Goal: Task Accomplishment & Management: Complete application form

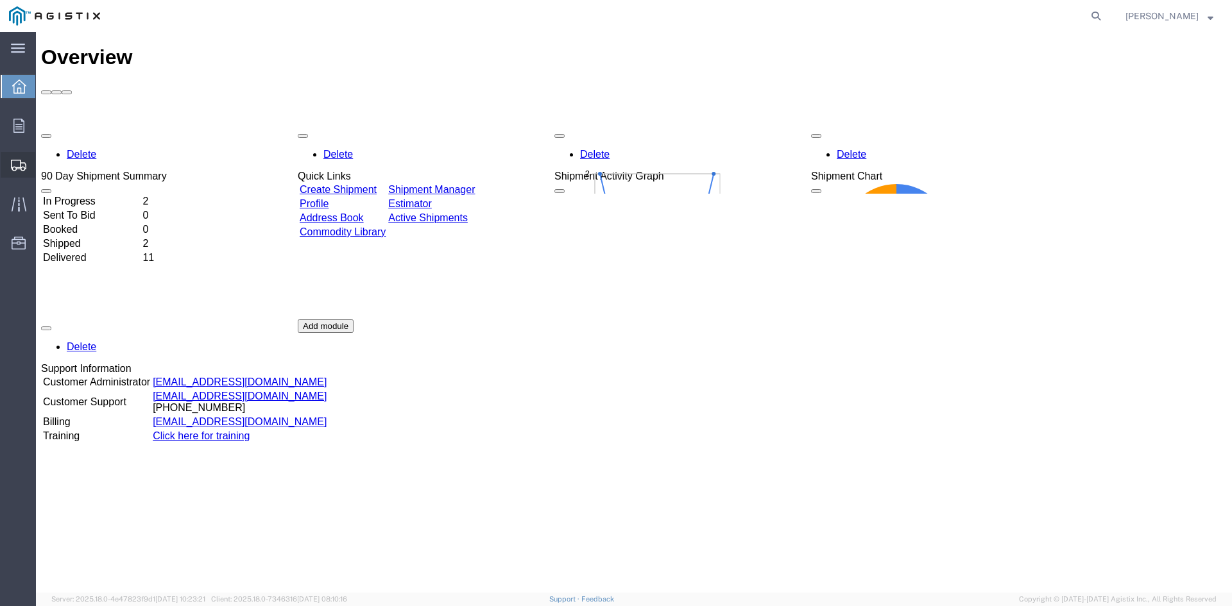
click at [0, 0] on span "Create Shipment" at bounding box center [0, 0] width 0 height 0
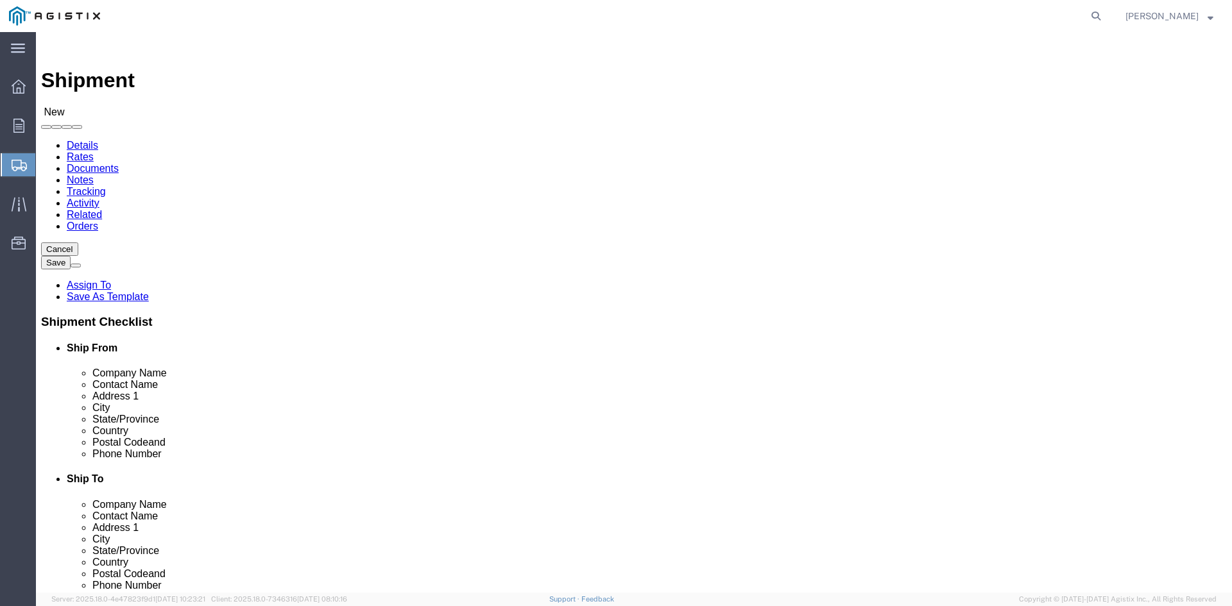
select select
click select "Select [PERSON_NAME] [PERSON_NAME] Dresser LLC PG&E"
select select "100314"
click select "Select [PERSON_NAME] [PERSON_NAME] Dresser LLC PG&E"
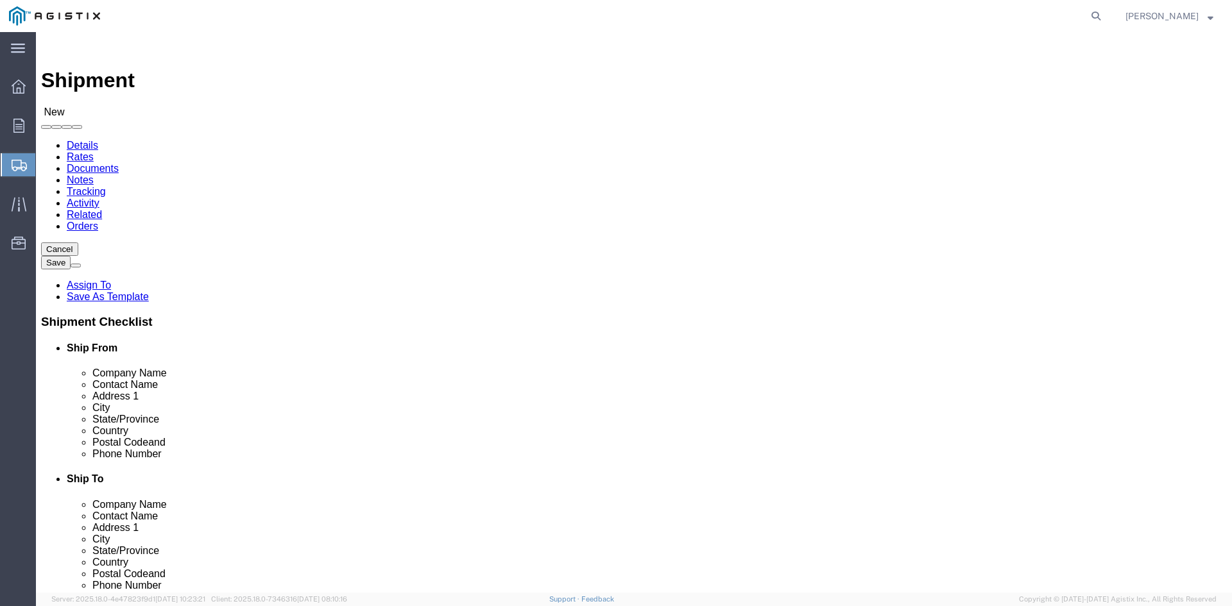
select select
click select "Select [GEOGRAPHIC_DATA]"
click select "Select [PERSON_NAME] [PERSON_NAME] Dresser LLC PG&E"
select select "9596"
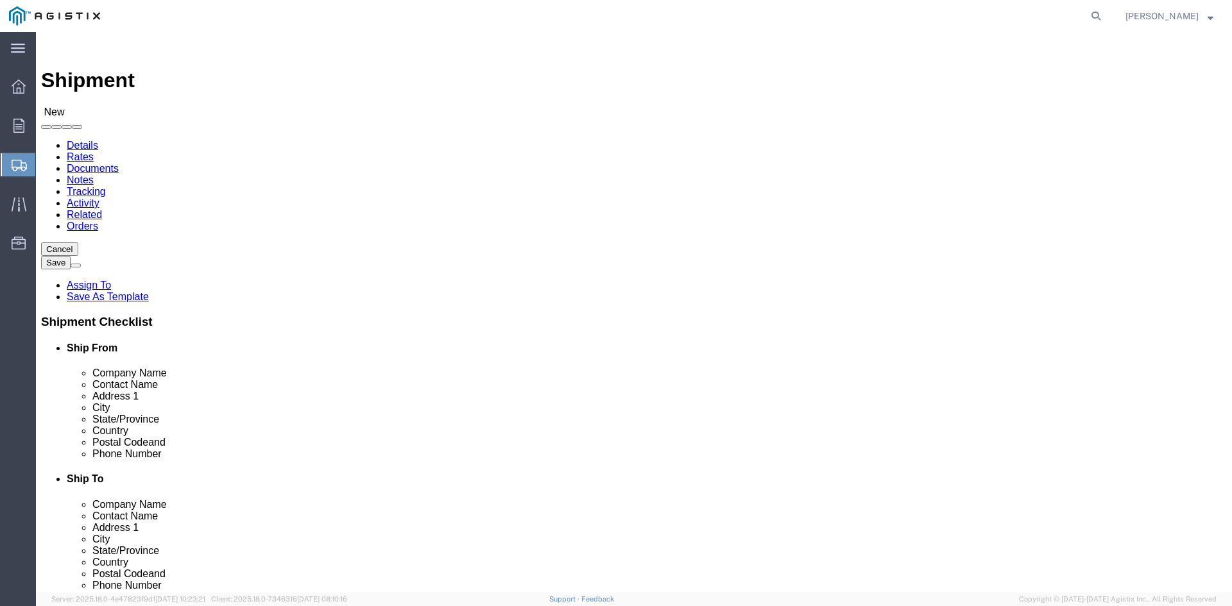
click select "Select [PERSON_NAME] [PERSON_NAME] Dresser LLC PG&E"
select select
click select "Select [GEOGRAPHIC_DATA]"
select select "19740"
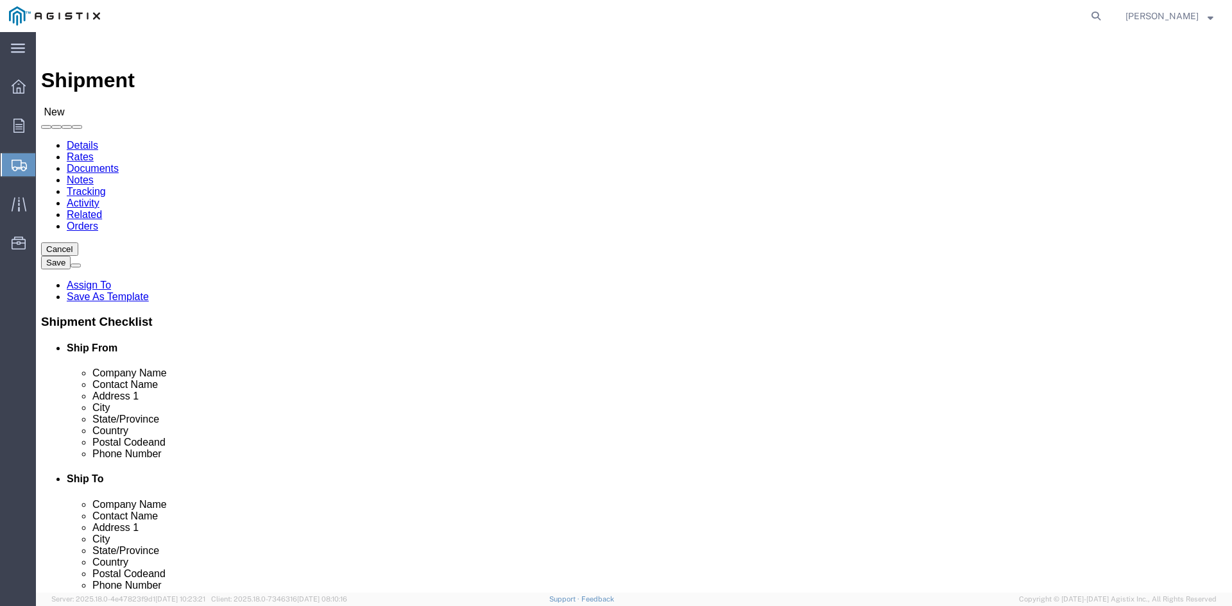
click select "Select All Others [GEOGRAPHIC_DATA] [GEOGRAPHIC_DATA] [GEOGRAPHIC_DATA] [GEOGRA…"
click input "text"
type input "[PERSON_NAME]"
click p "- [PERSON_NAME] [PERSON_NAME] - ([PERSON_NAME]) [STREET_ADDRESS] , 7:00 AM - 6:…"
select select "[GEOGRAPHIC_DATA]"
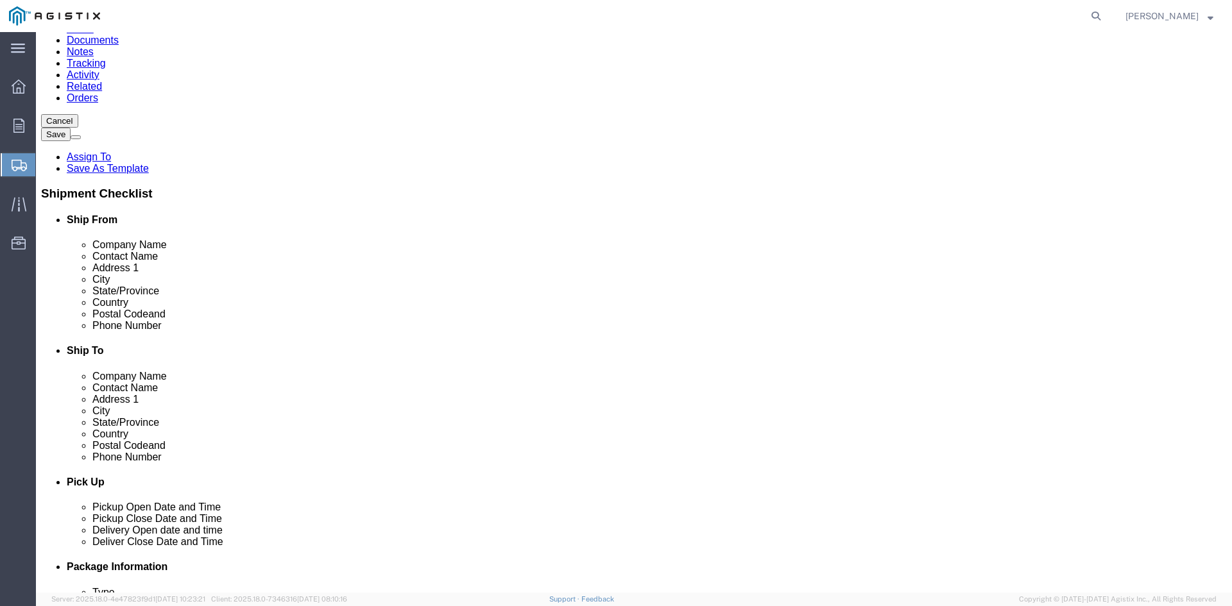
scroll to position [193, 0]
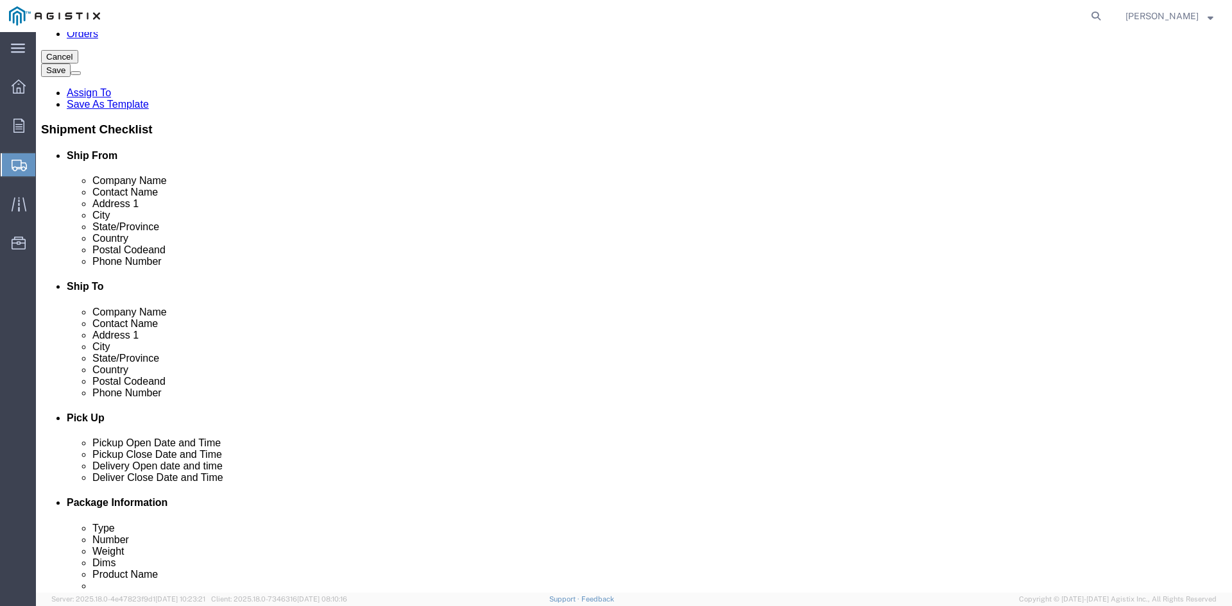
type input "[PERSON_NAME] [PERSON_NAME]"
drag, startPoint x: 341, startPoint y: 372, endPoint x: 41, endPoint y: 363, distance: 299.8
click div "Location My Profile Location (OBSOLETE) [PERSON_NAME] SC - GC TRAILER (OBSOLETE…"
type input "[PERSON_NAME][EMAIL_ADDRESS][PERSON_NAME][DOMAIN_NAME]"
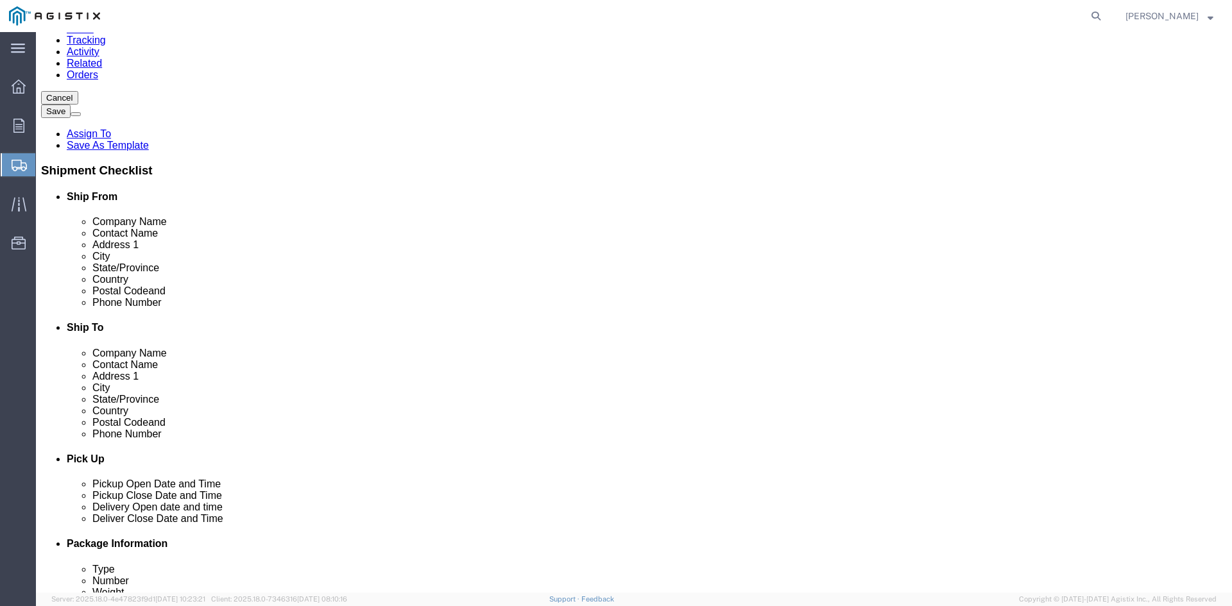
scroll to position [128, 0]
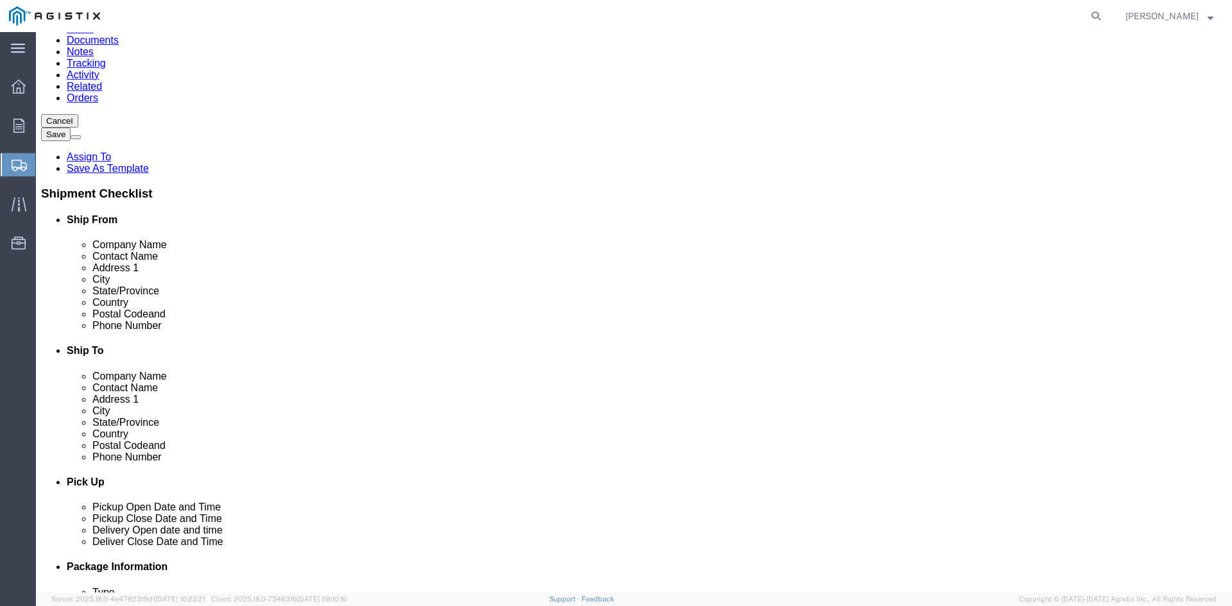
click input "text"
type input "4101"
click input "text"
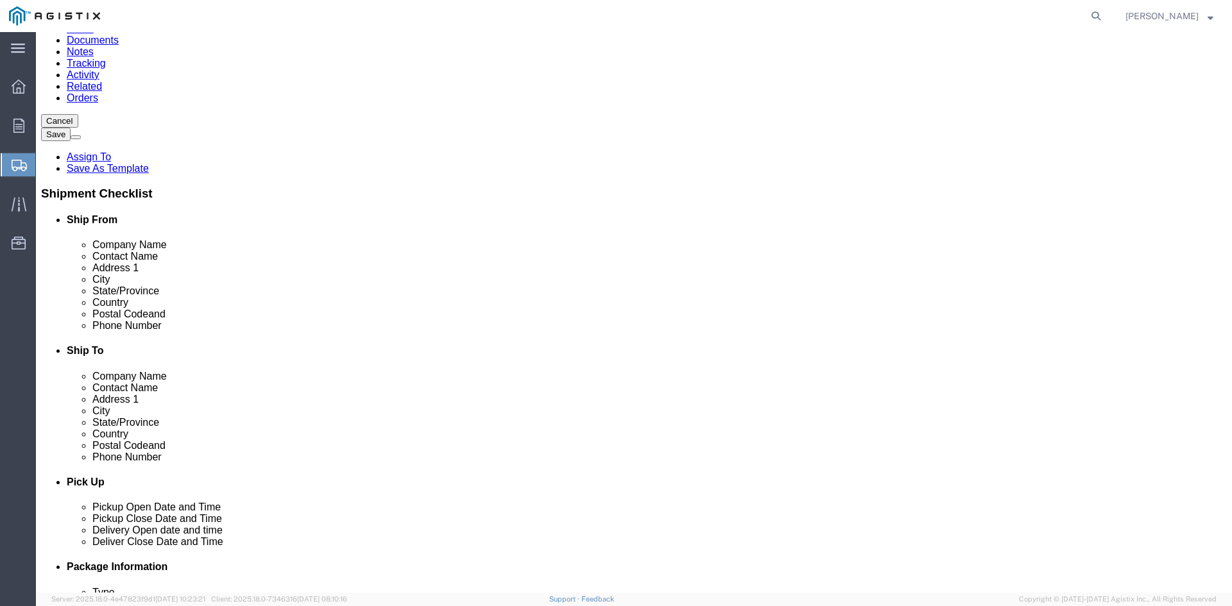
drag, startPoint x: 662, startPoint y: 216, endPoint x: 613, endPoint y: 221, distance: 49.0
click div "Company Name pg pg - PG&E - ([PERSON_NAME]) [STREET_ADDRESS][PERSON_NAME], US -…"
type input "PACIFIC GAS & ELECTRIC CO INC"
click div "Location My Profile Location (OBSOLETE) [PERSON_NAME] SC - GC TRAILER (OBSOLETE…"
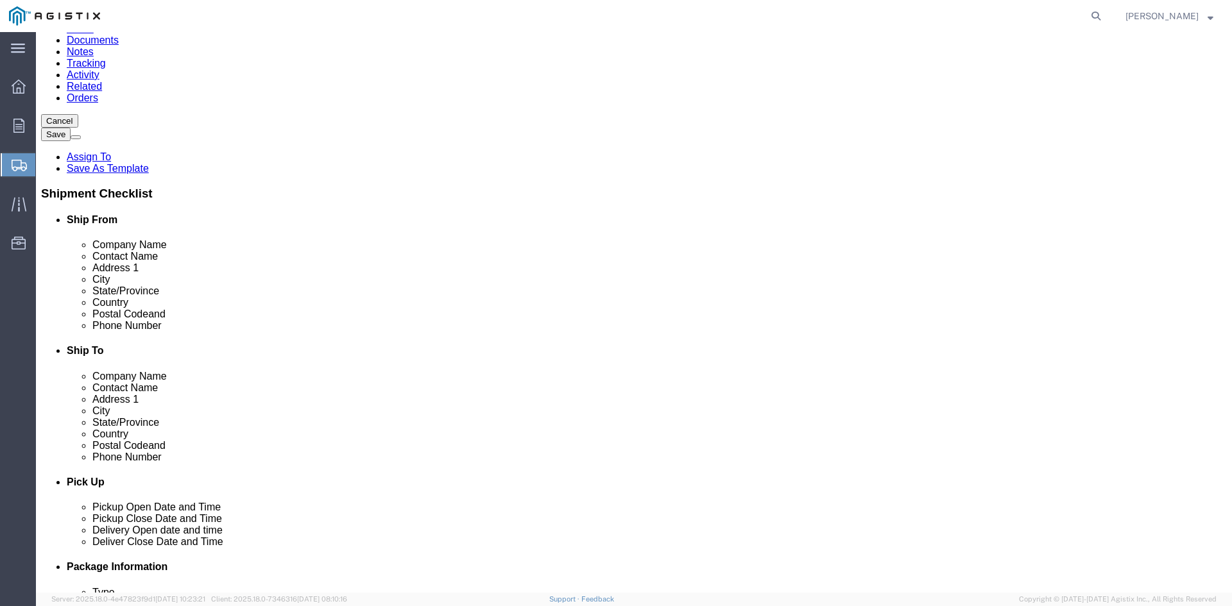
click input "4101"
type input "[STREET_ADDRESS][PERSON_NAME]"
click div "Location My Profile Location (OBSOLETE) [PERSON_NAME] SC - GC TRAILER (OBSOLETE…"
click input "Postal Code"
type input "93313"
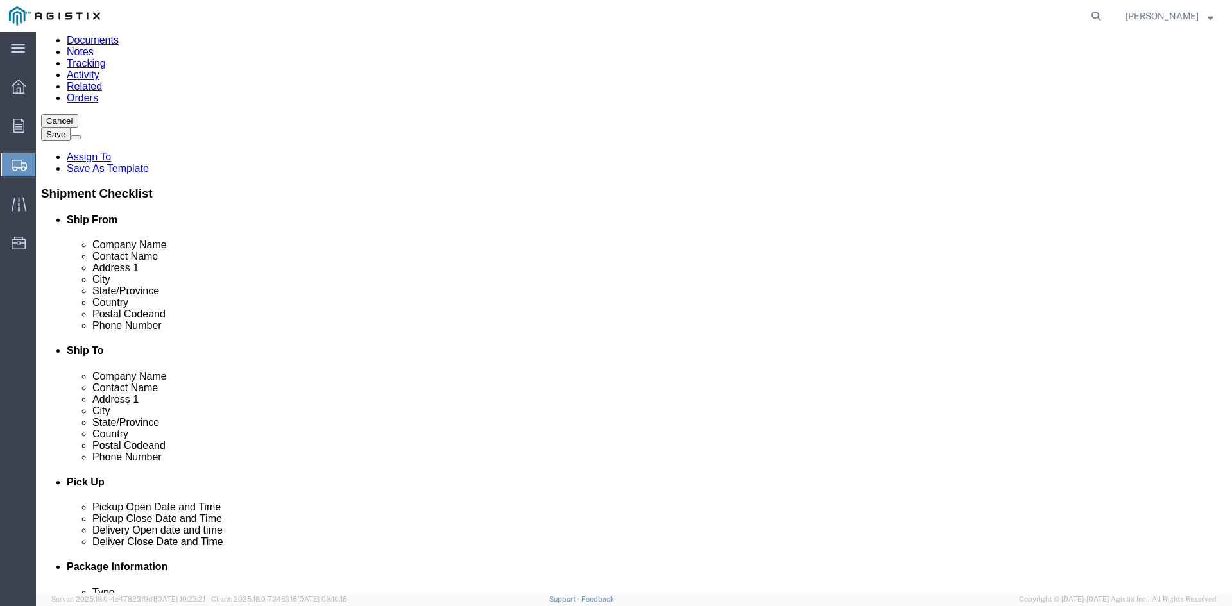
type input "CA"
click input "text"
type input "RECEIVING DEPT"
click div "Address [STREET_ADDRESS][PERSON_NAME]"
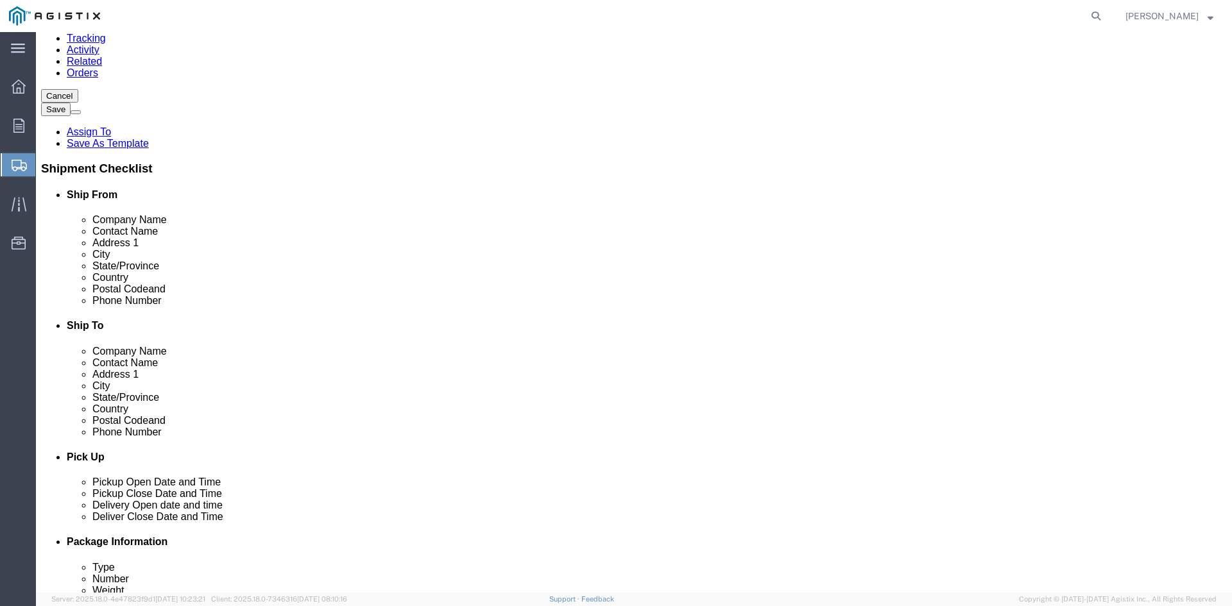
scroll to position [193, 0]
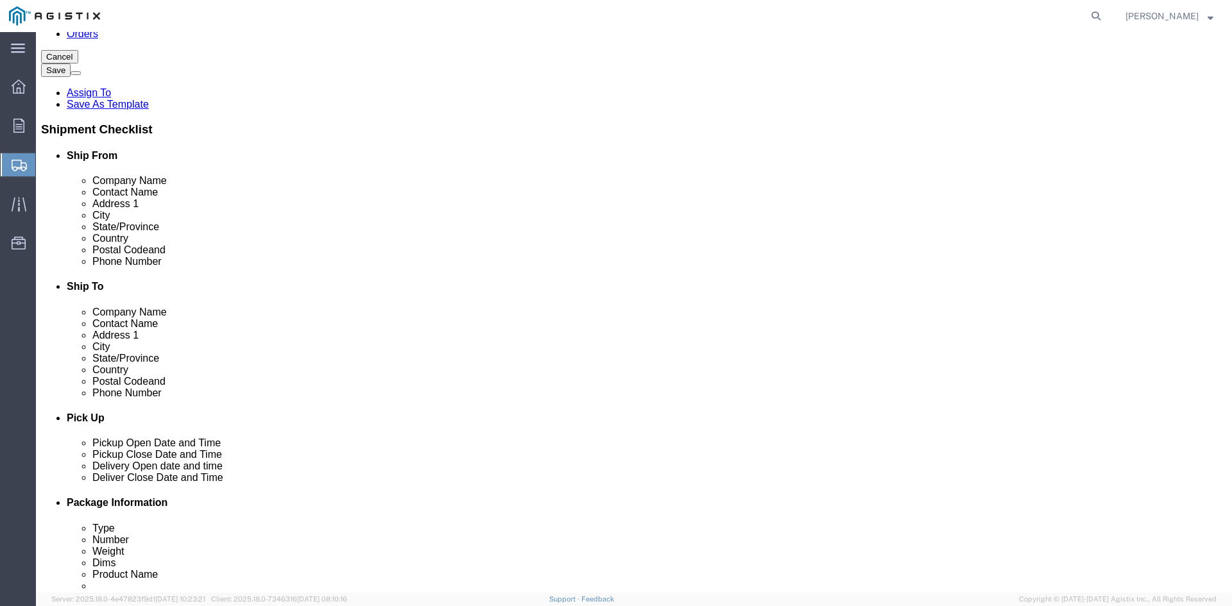
click input "text"
type input "BAKERSFIELD"
click p "- PG&E - () [STREET_ADDRESS][PERSON_NAME]"
select select "CA"
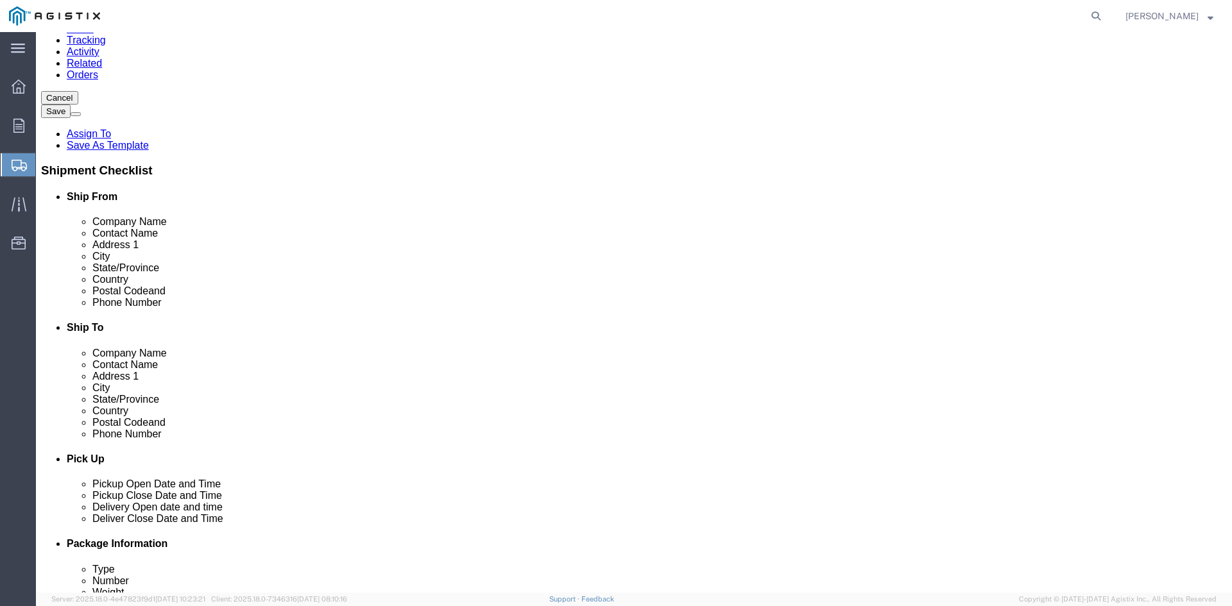
scroll to position [128, 0]
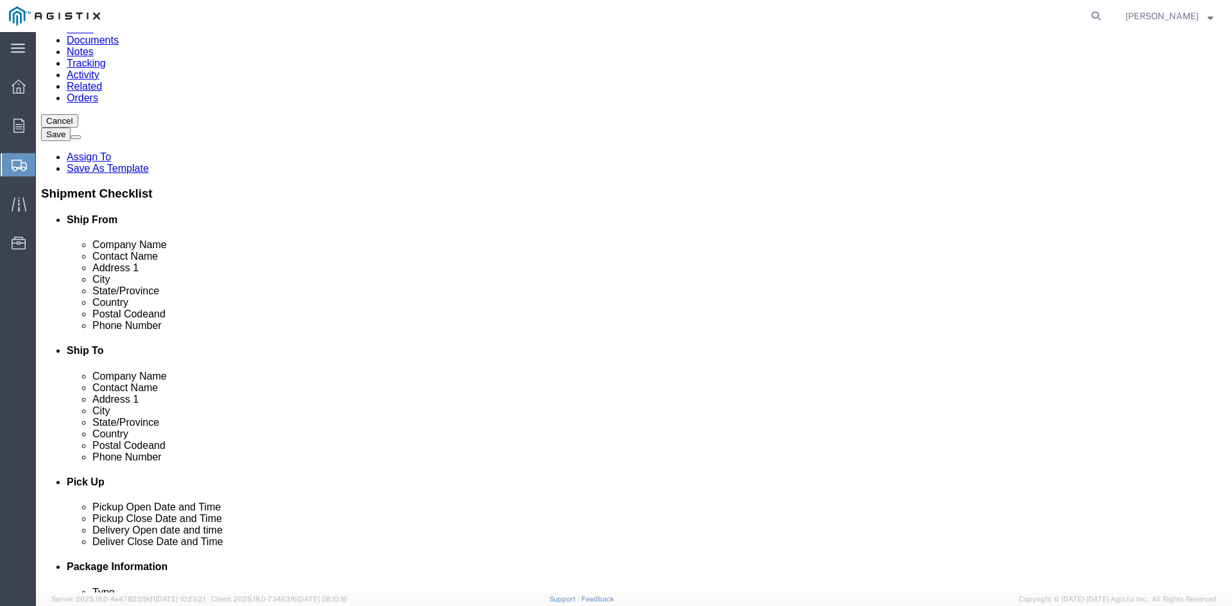
type input "[GEOGRAPHIC_DATA]"
click input "RECEIVING DEPT"
click input "text"
click input "RECEICING DEPT"
type input "RECEIVING DEPT"
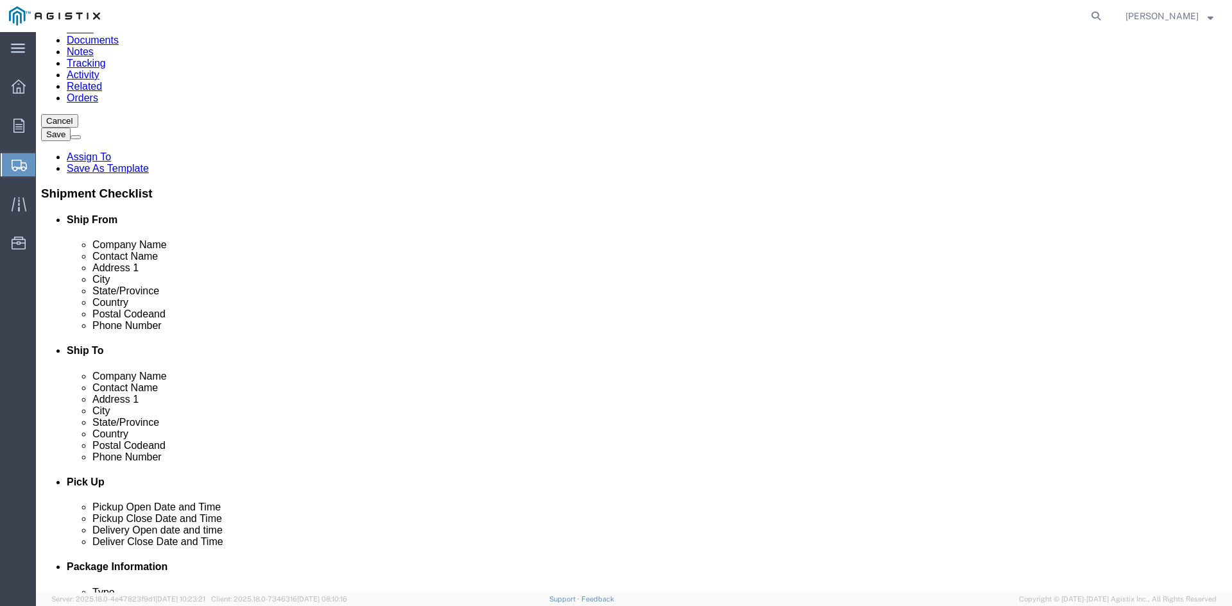
click label "Postal Code"
click input "93313"
click input "text"
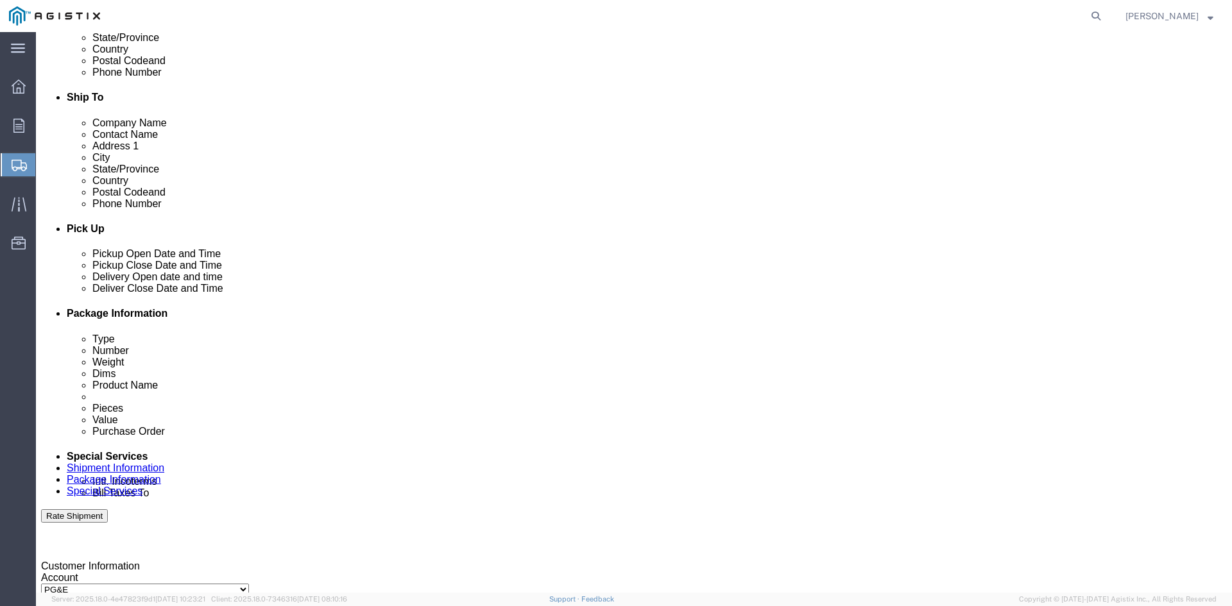
scroll to position [513, 0]
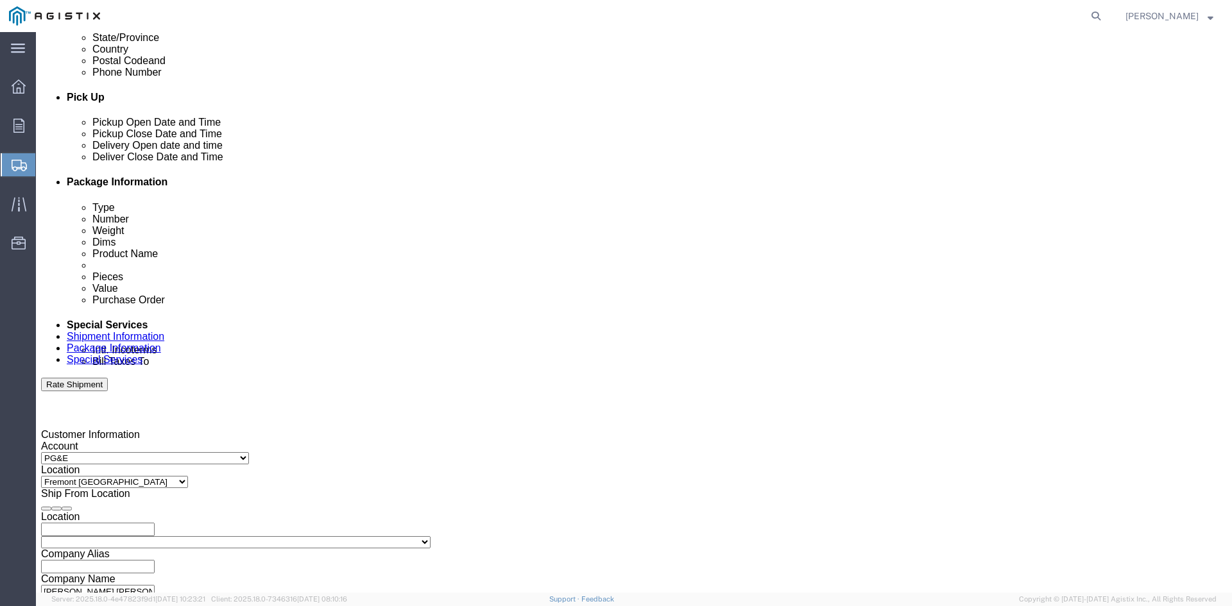
type input "7135120000"
click div "[DATE] 6:30 PM"
click div "Pickup Date: Pickup Start Date Pickup Start Time Pickup Open Date and Time [DAT…"
click div
click button "Apply"
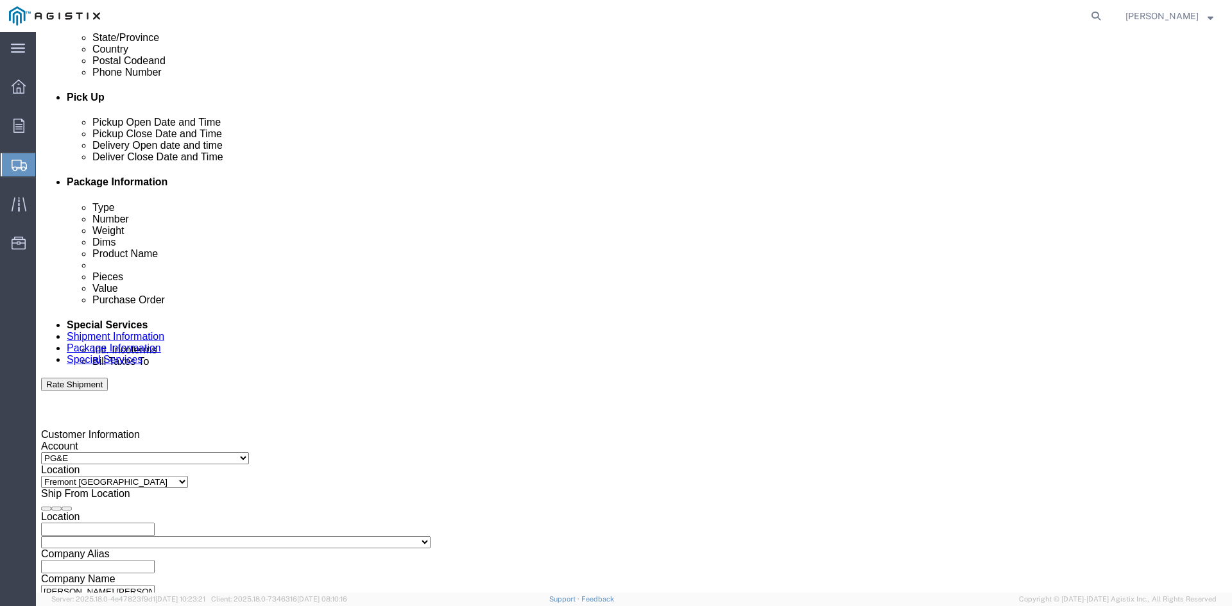
click div "[DATE] 2:00 PM"
click input "8:00 PM"
type input "8:00 AM"
click button "Apply"
click div
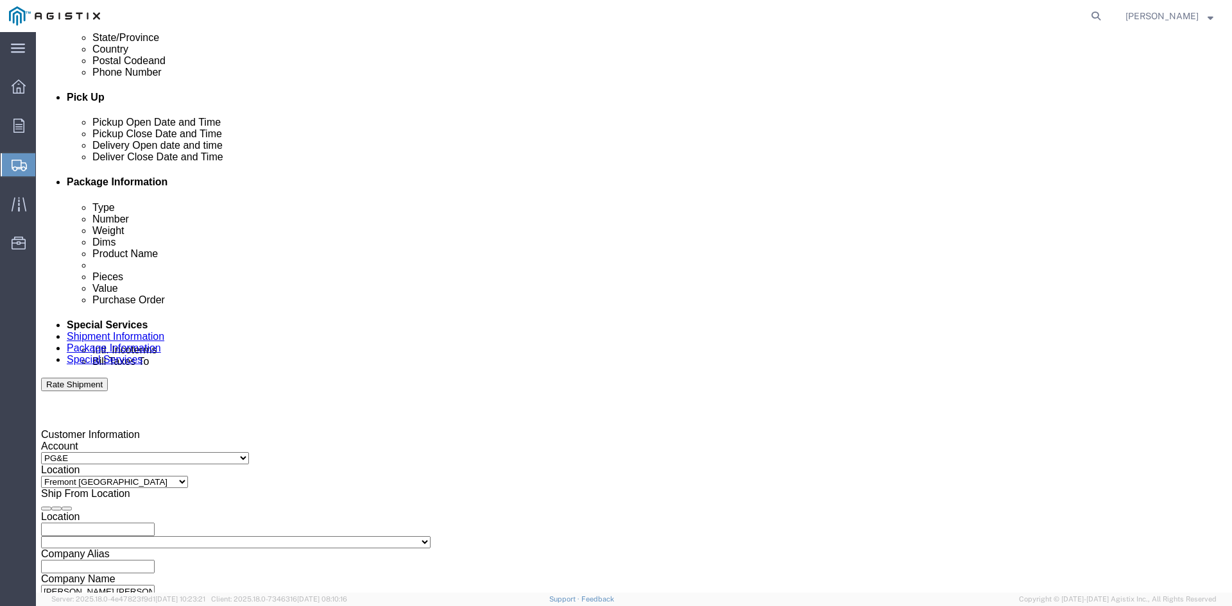
click button "Apply"
click input "text"
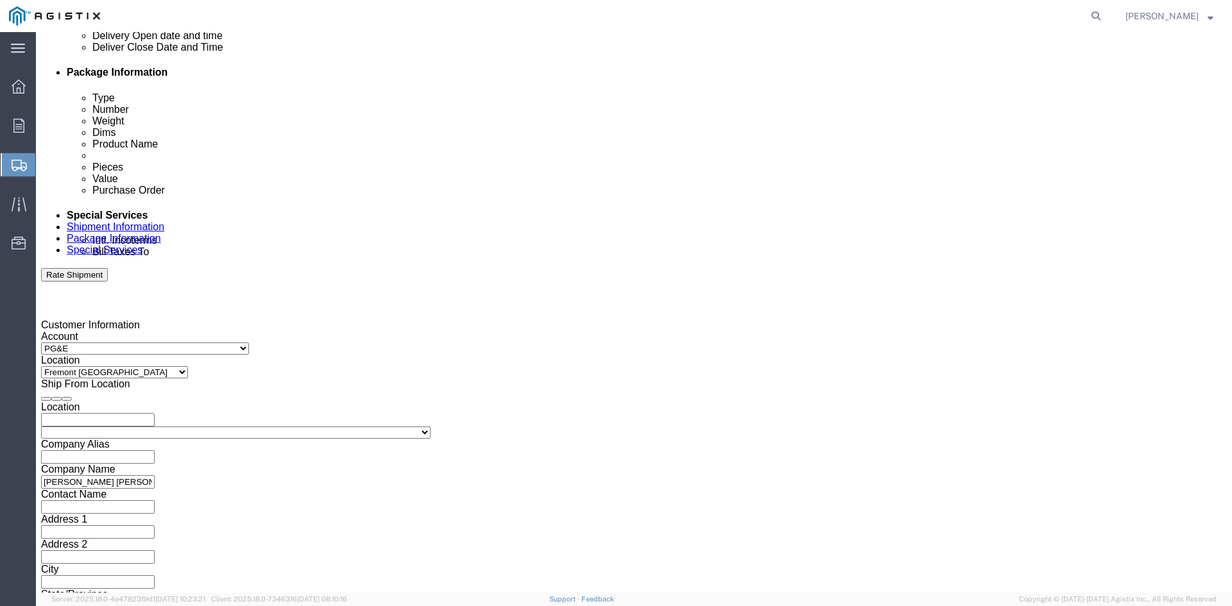
scroll to position [646, 0]
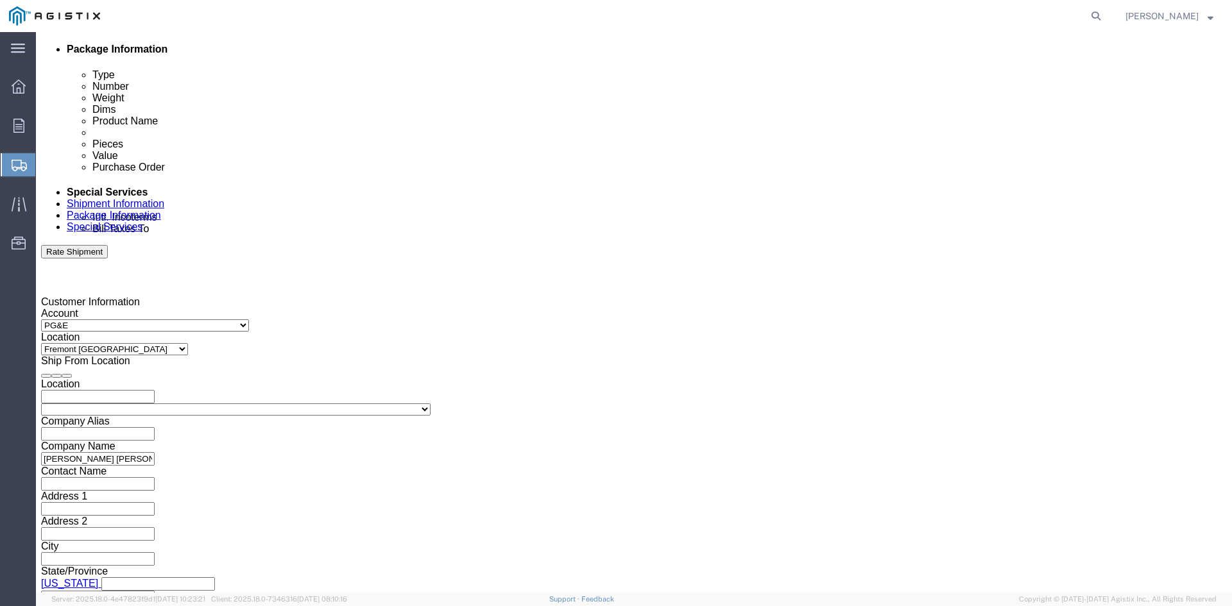
type input "2701213141"
click button "Continue"
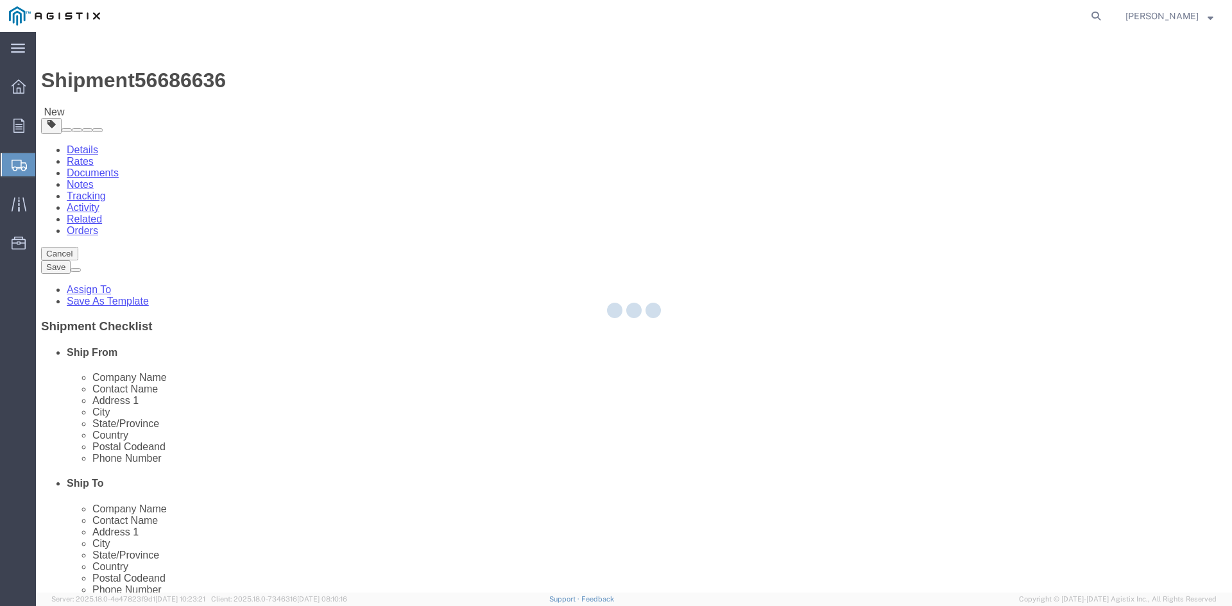
select select "CBOX"
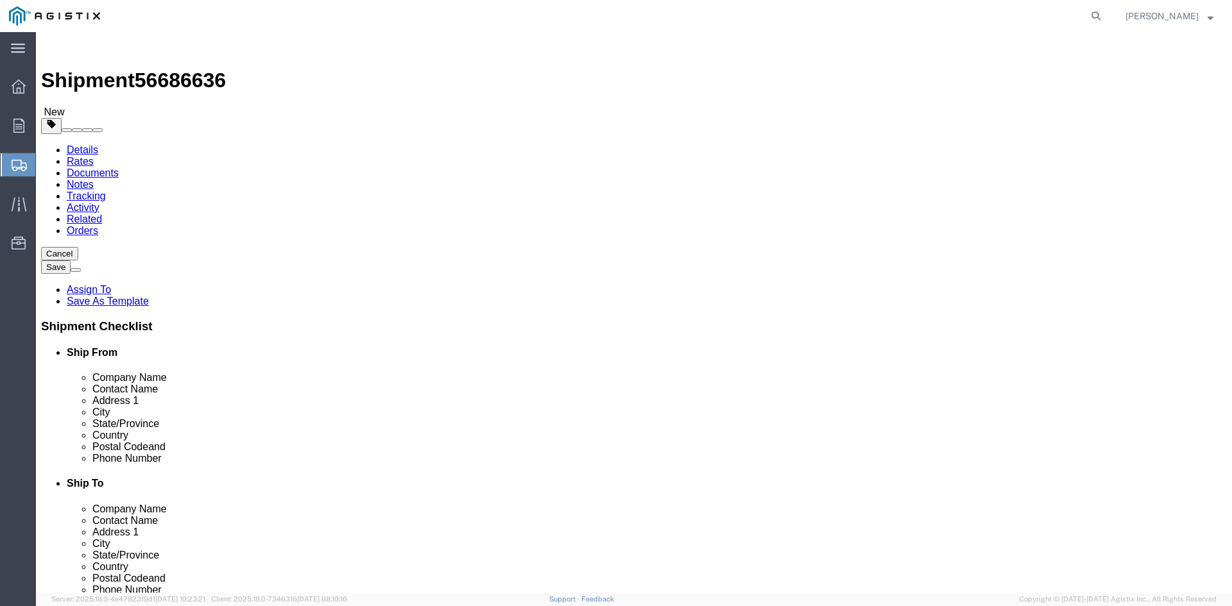
click input "text"
type input "12"
type input "10"
click input "0.00"
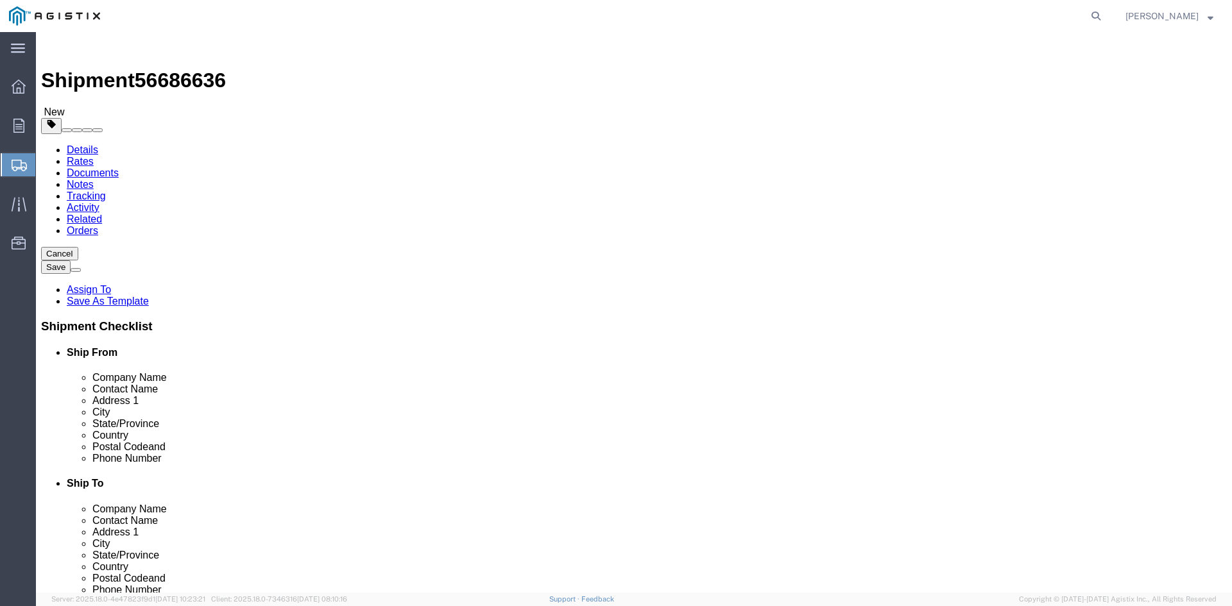
type input "5.00"
click button "Continue"
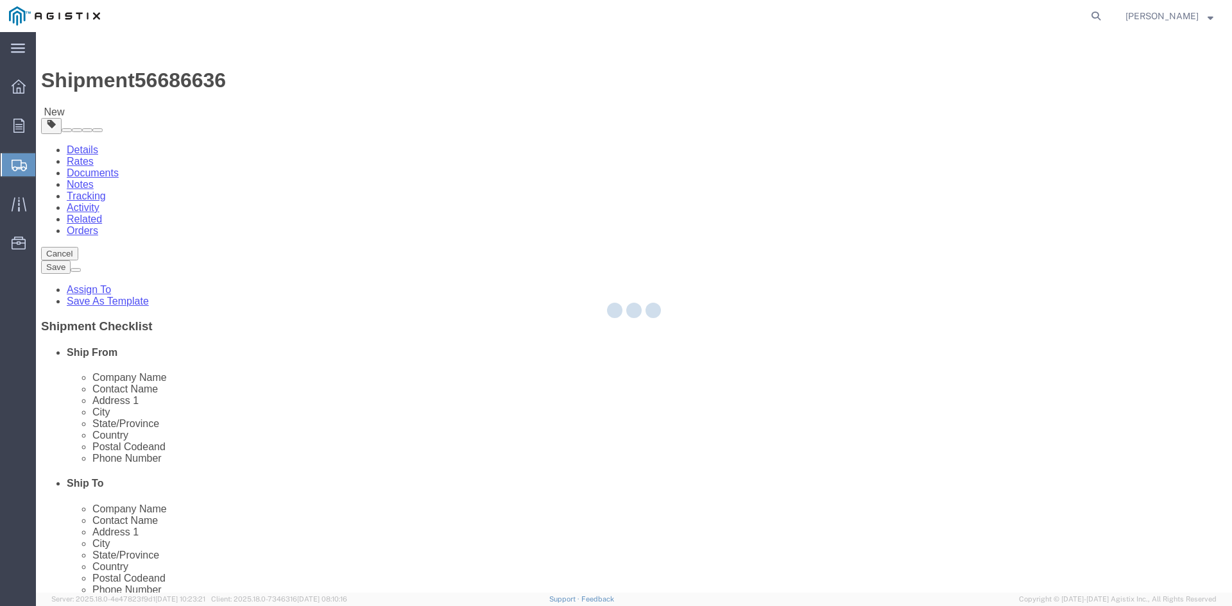
select select
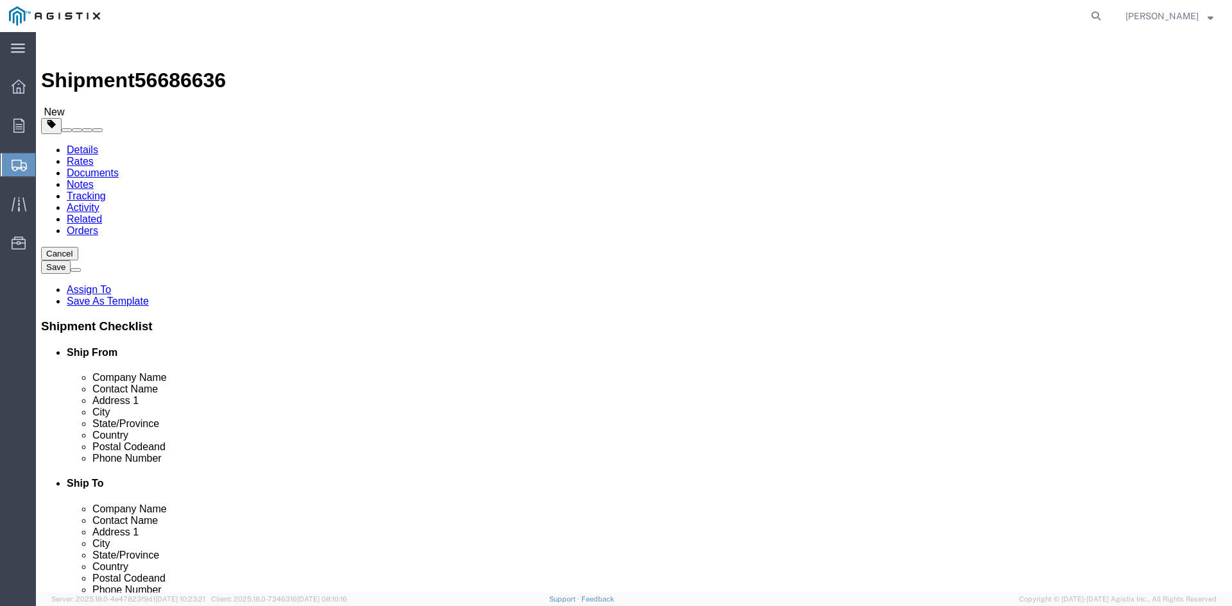
click link "Package Information"
click link "Add Content"
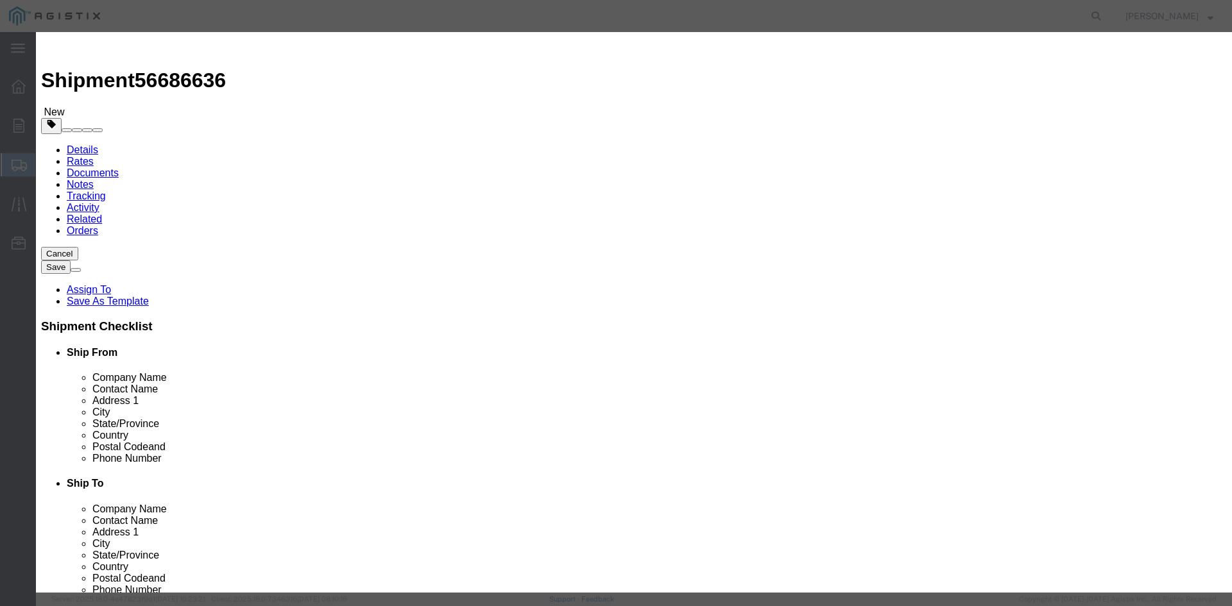
drag, startPoint x: 413, startPoint y: 121, endPoint x: 348, endPoint y: 133, distance: 65.9
click div "Product Name Pieces 0 Select Bag Barrels 100Board Feet Bottle Box Blister Pack …"
type input "2"
click input "text"
type input "VALVE PARTS"
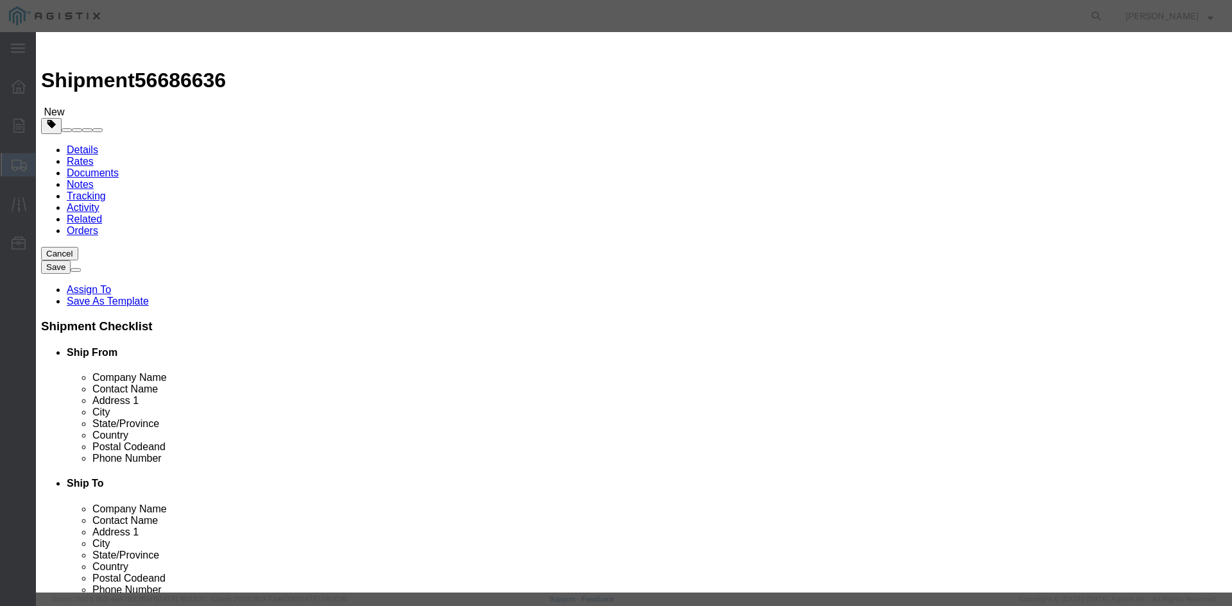
click div "Description Commodity Category Select Country Of Origin Select [GEOGRAPHIC_DATA…"
click input "text"
type input "1600"
click select "Select 50 55 60 65 70 85 92.5 100 125 175 250 300 400"
select select "55"
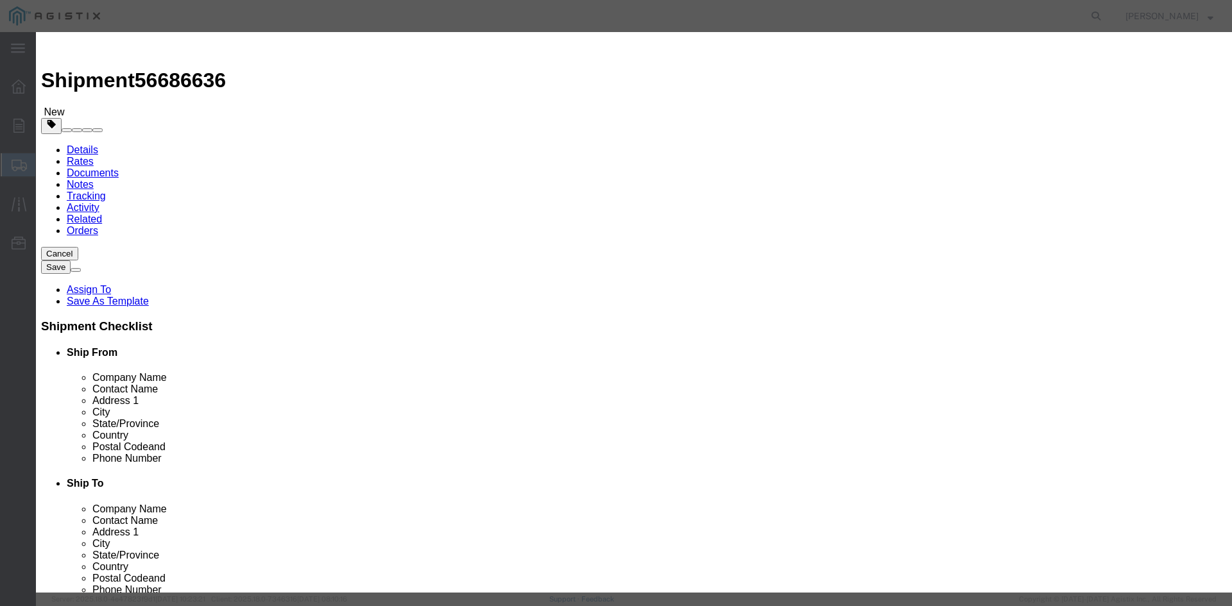
click select "Select 50 55 60 65 70 85 92.5 100 125 175 250 300 400"
click button "Save & Close"
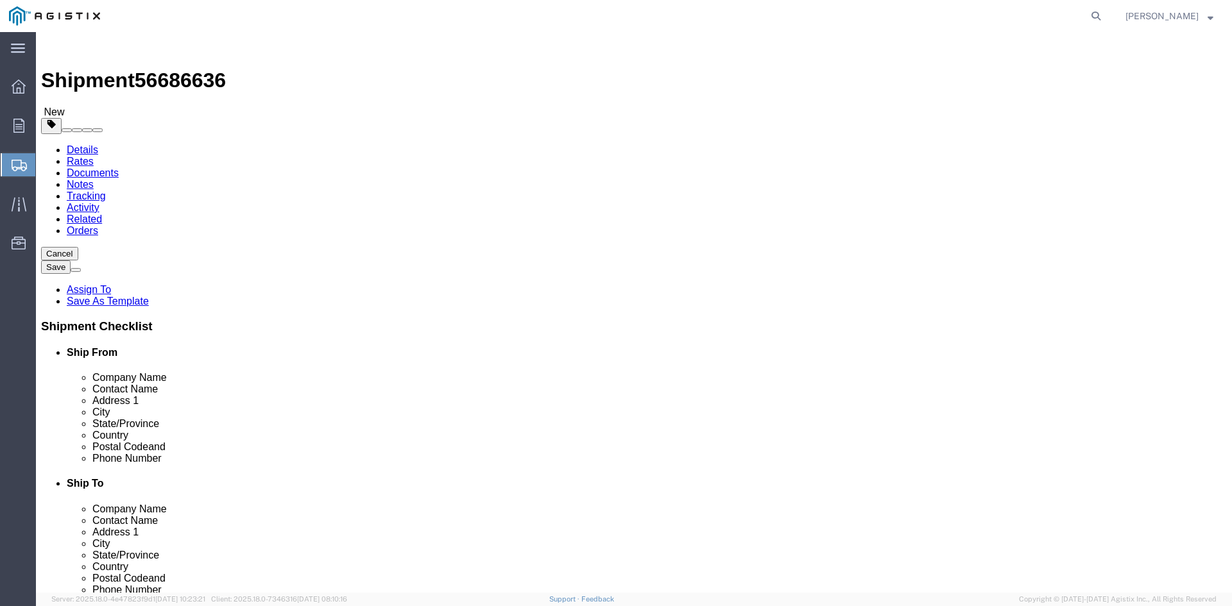
click button "Rate Shipment"
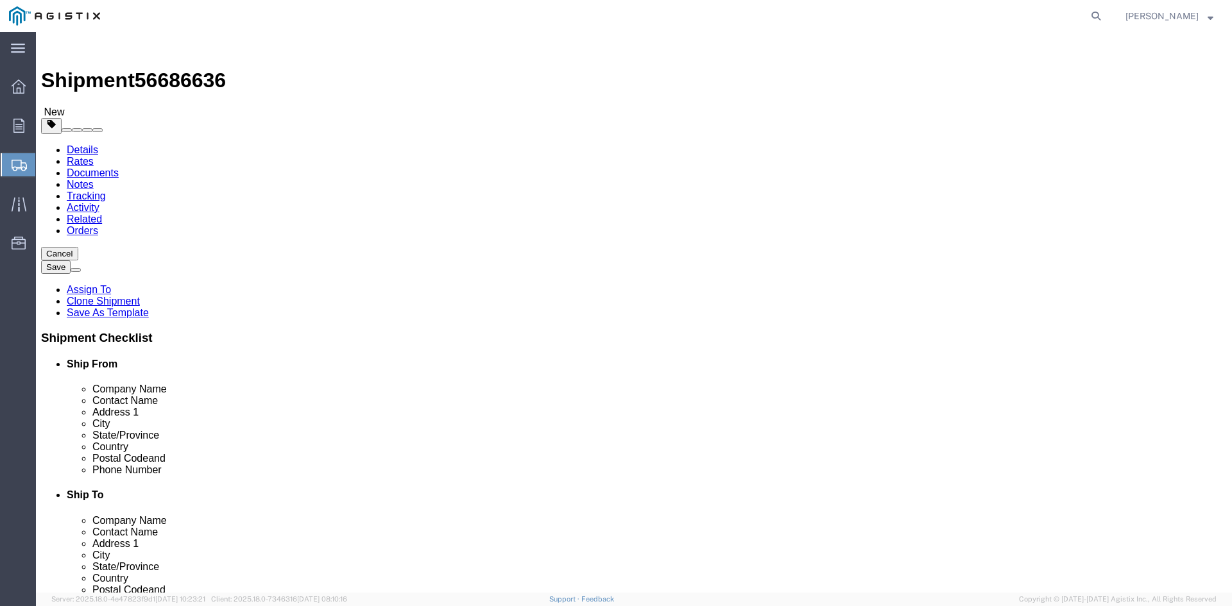
click at [74, 144] on link "Details" at bounding box center [82, 149] width 31 height 11
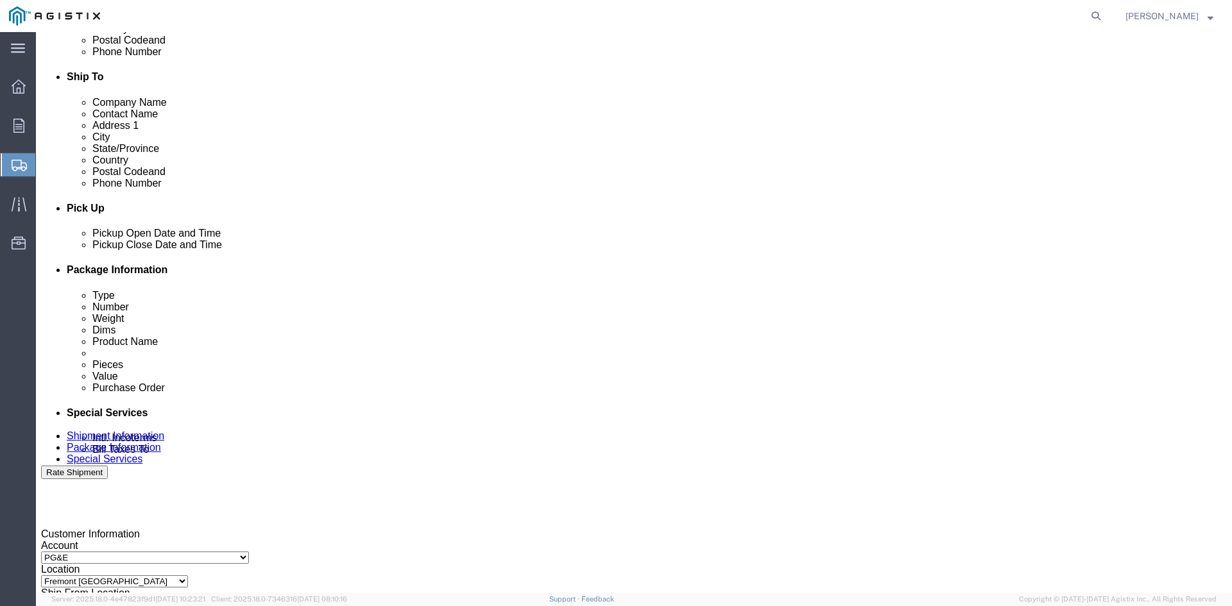
scroll to position [449, 0]
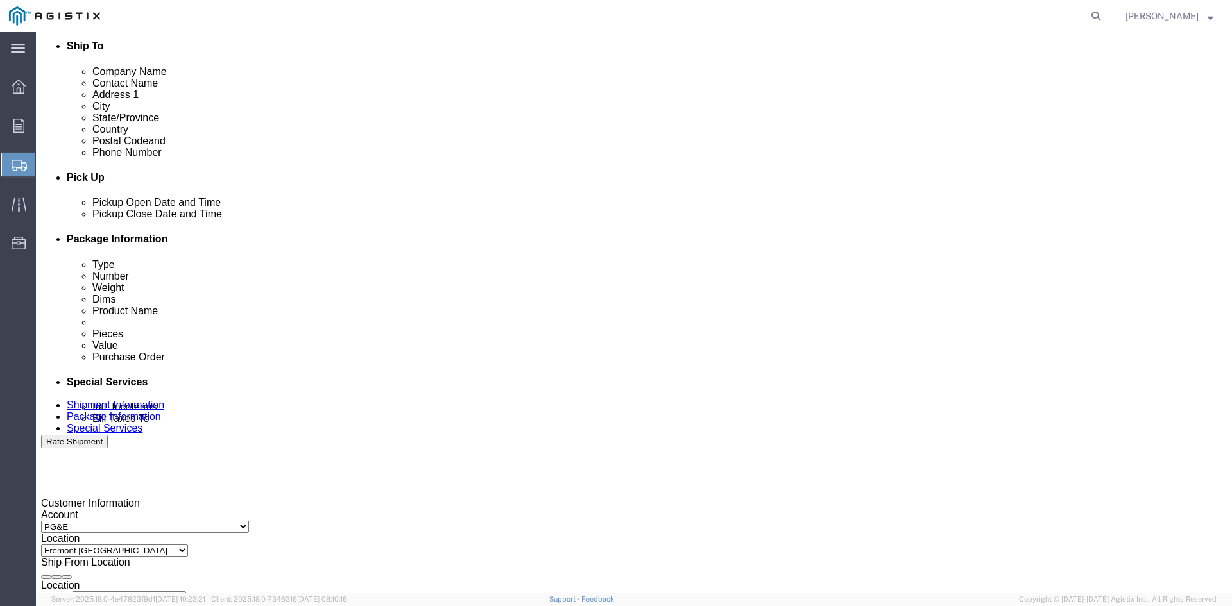
click div "[DATE] 12:42 PM"
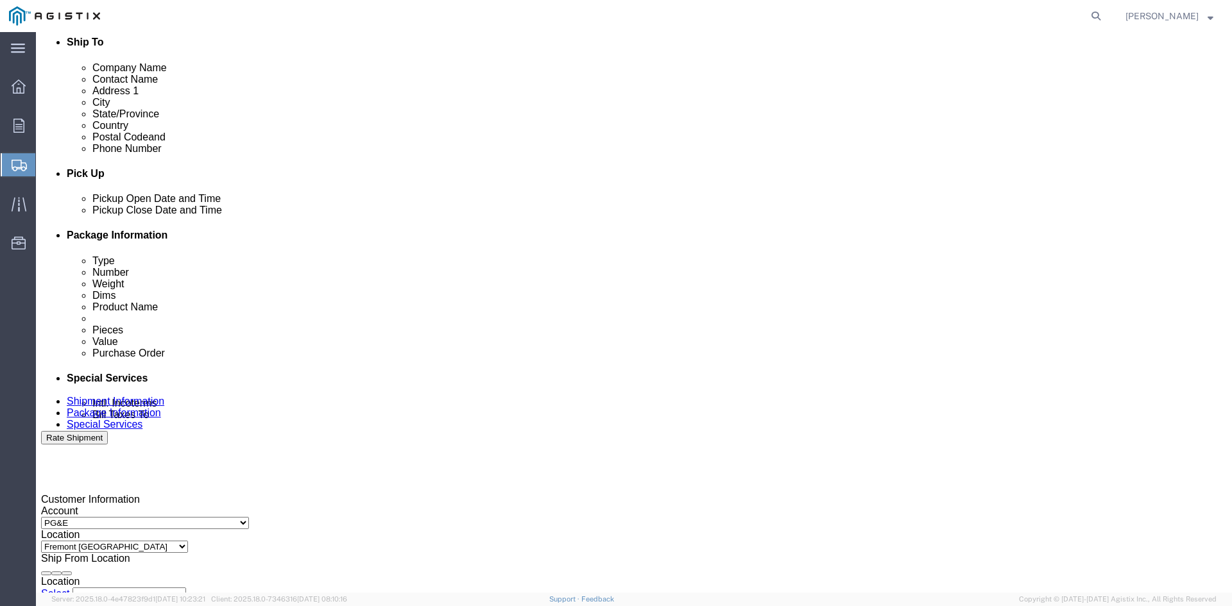
type input "1:42 PM"
click button "Apply"
click button "Rate Shipment"
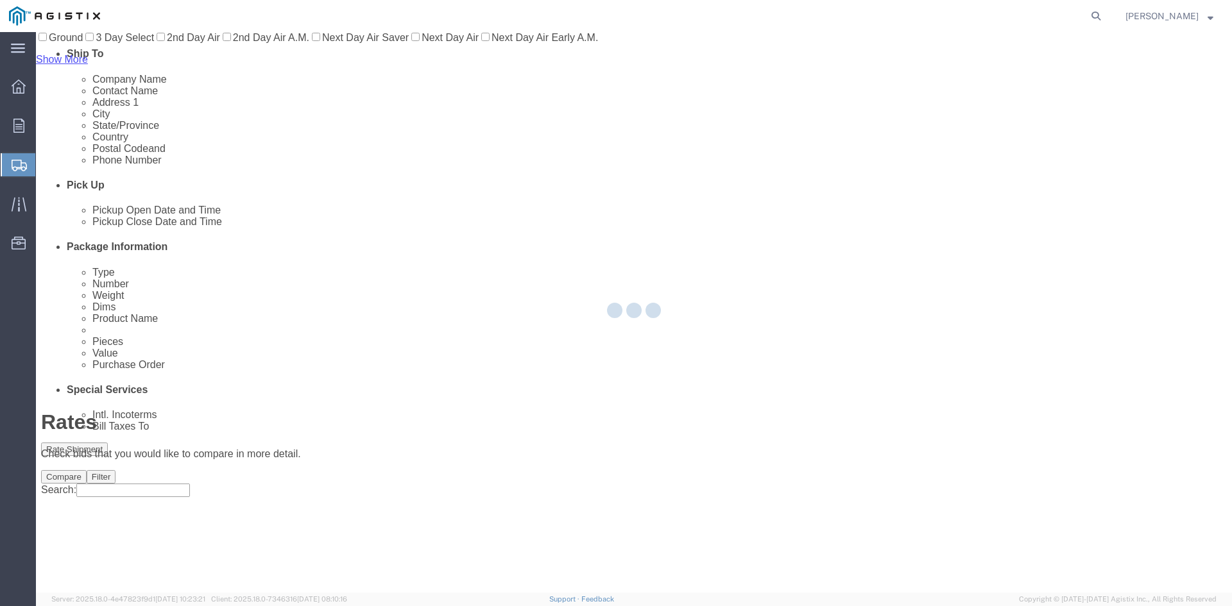
scroll to position [0, 0]
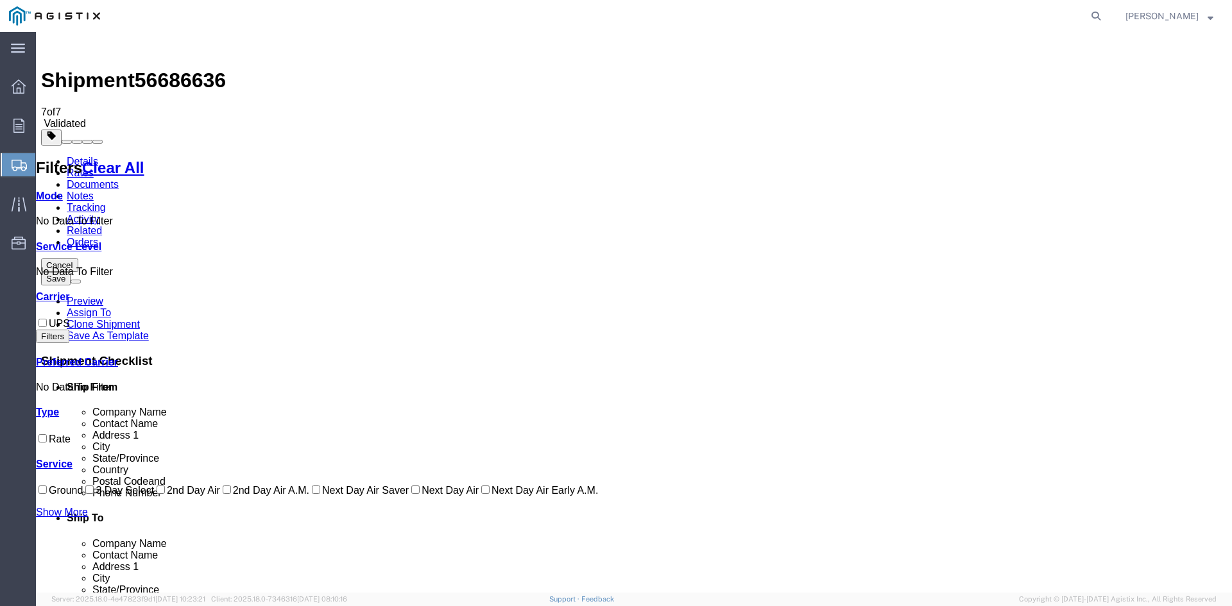
click at [101, 241] on link "Service Level" at bounding box center [68, 246] width 65 height 11
click at [80, 156] on link "Details" at bounding box center [82, 161] width 31 height 11
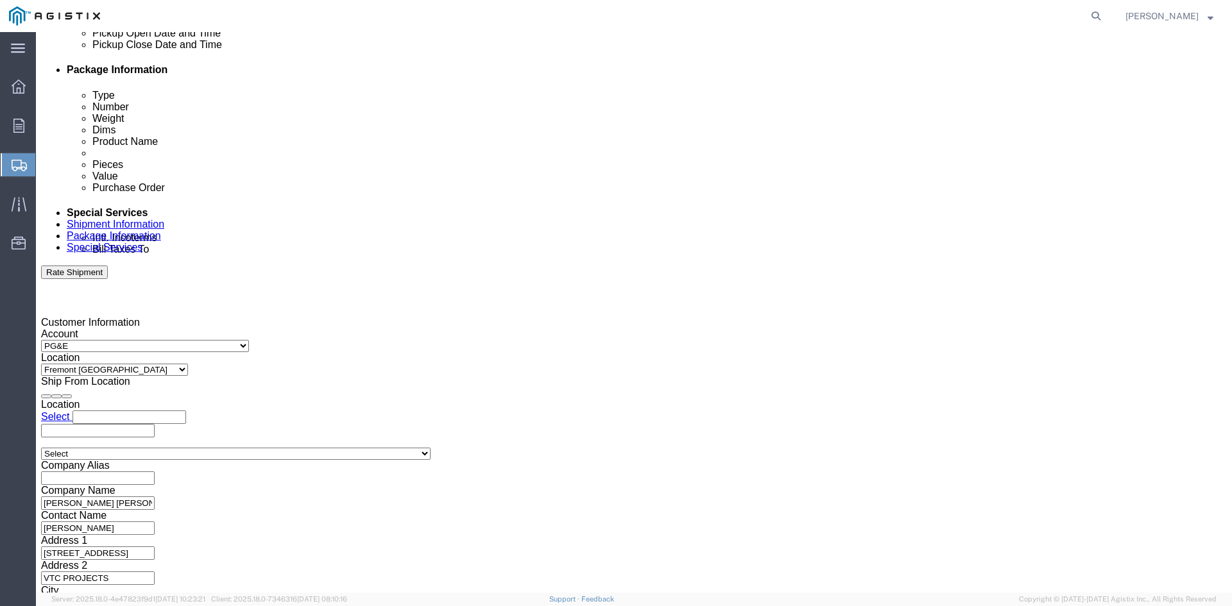
scroll to position [646, 0]
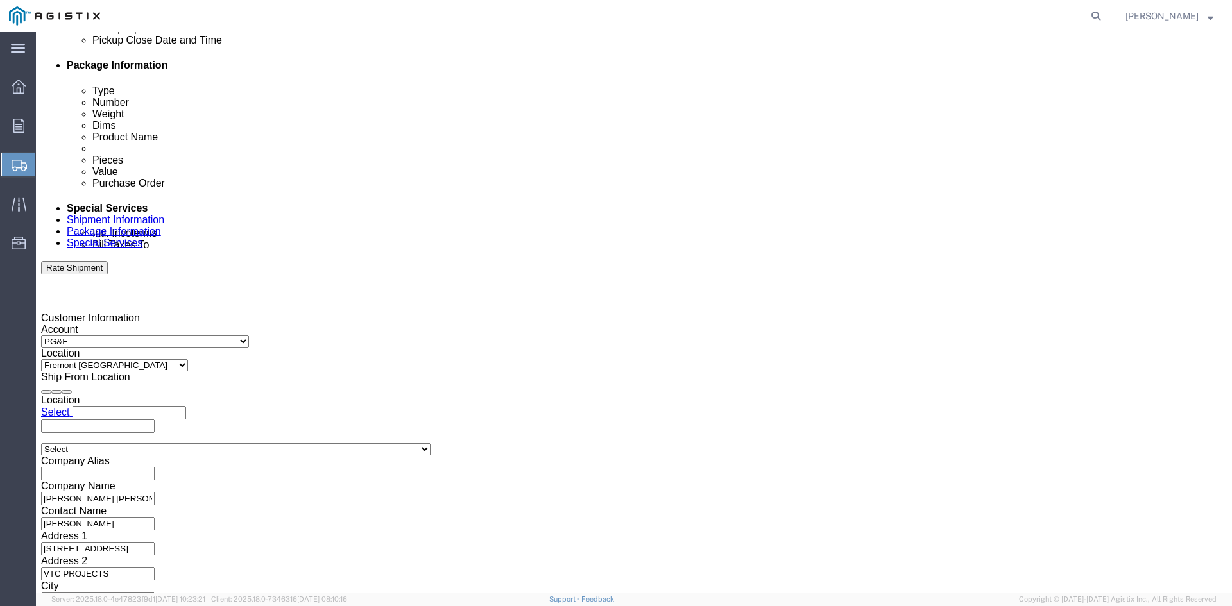
click button "Continue"
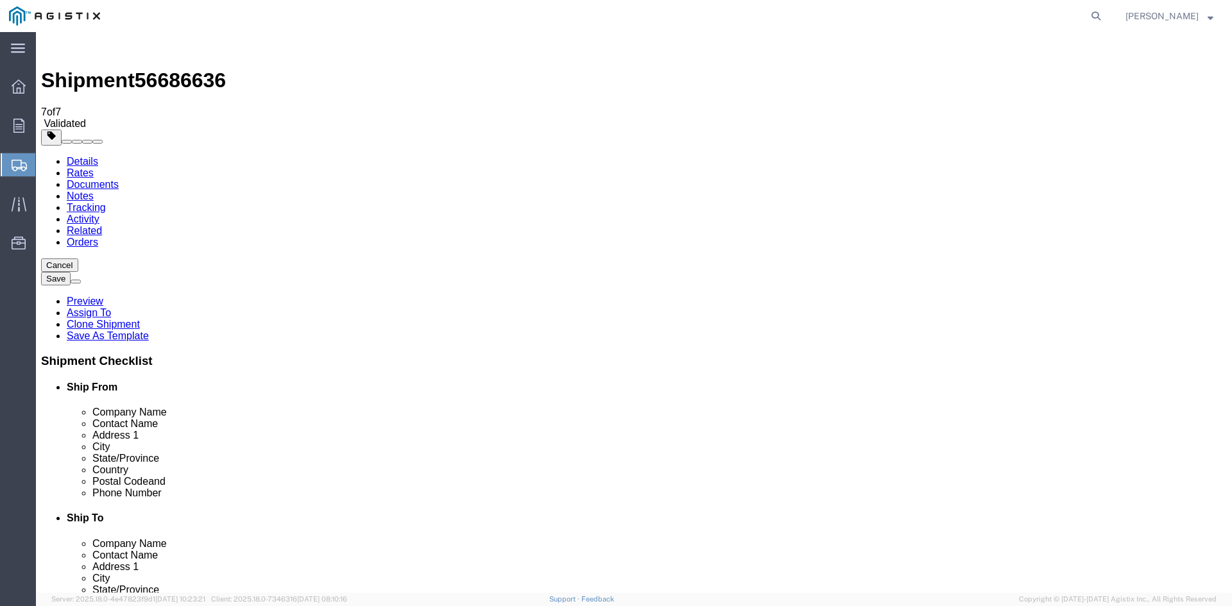
click span "button"
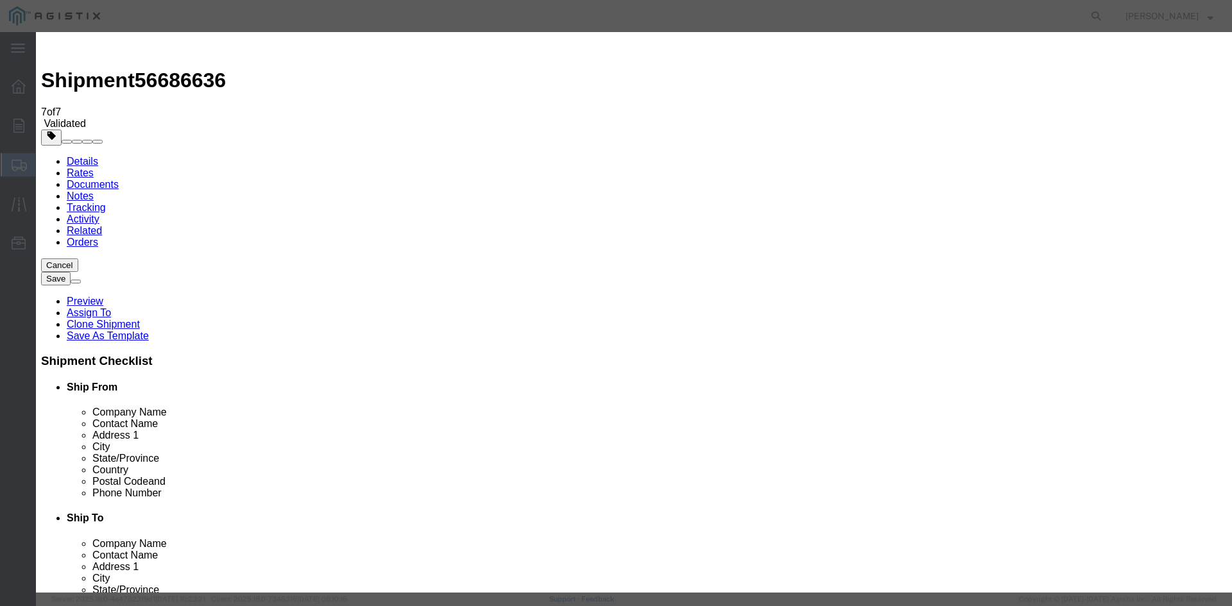
click button "Add another reference"
click select "Carton Number External Id Temp. Device ID"
drag, startPoint x: 556, startPoint y: 193, endPoint x: 569, endPoint y: 193, distance: 12.8
click div "Package References Add another reference"
click button "Close"
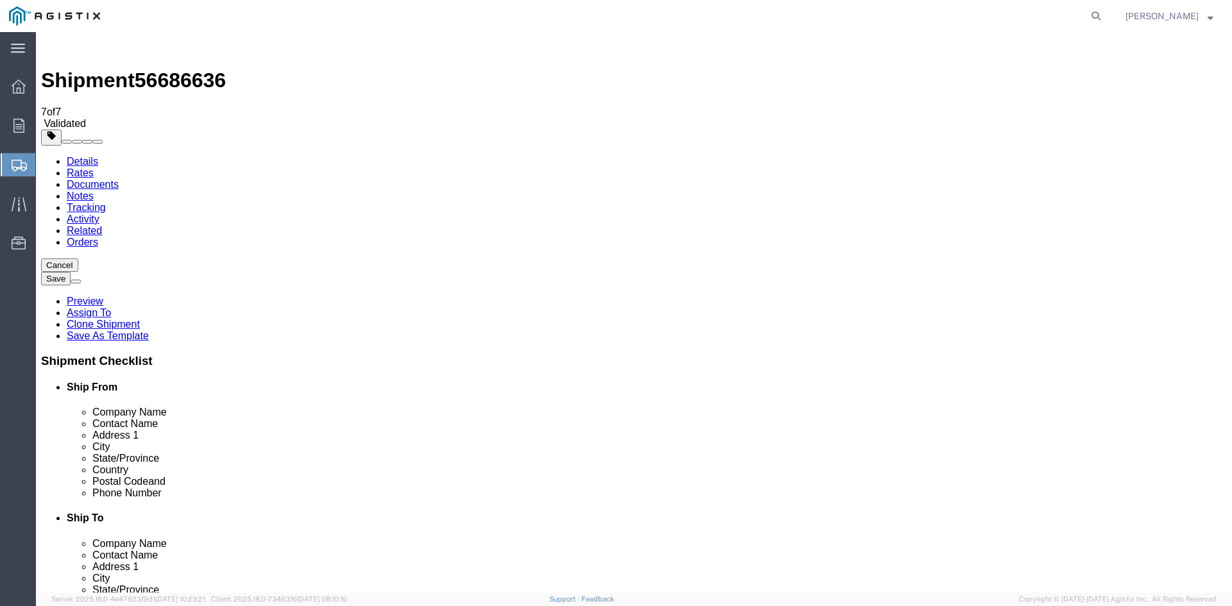
click span "button"
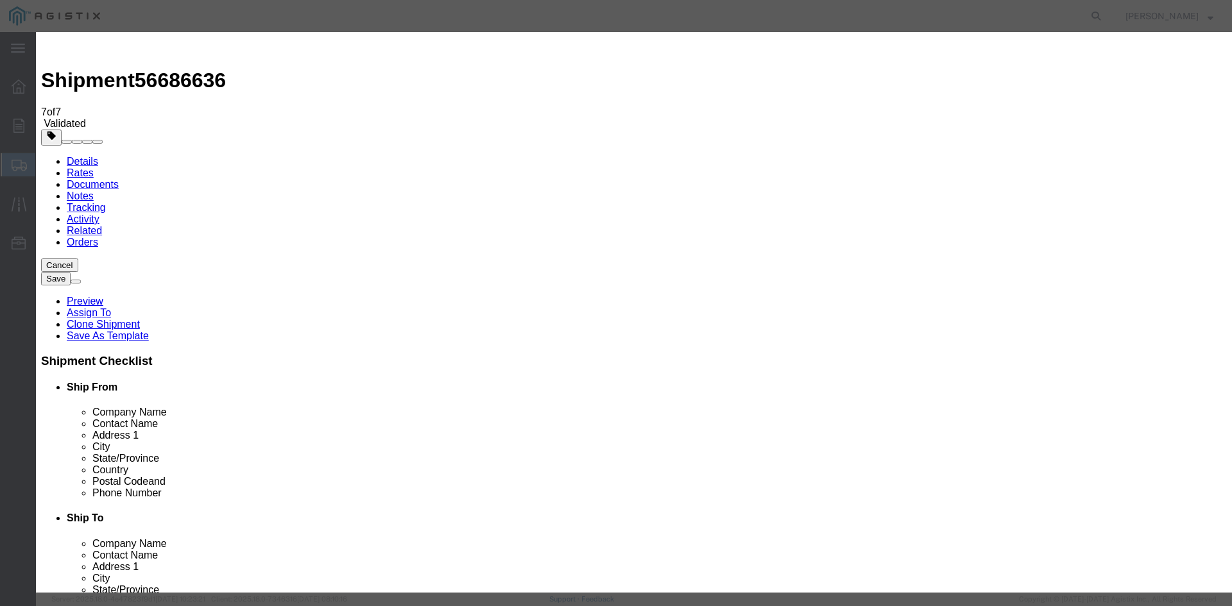
click h3 "Edit Package"
click button "button"
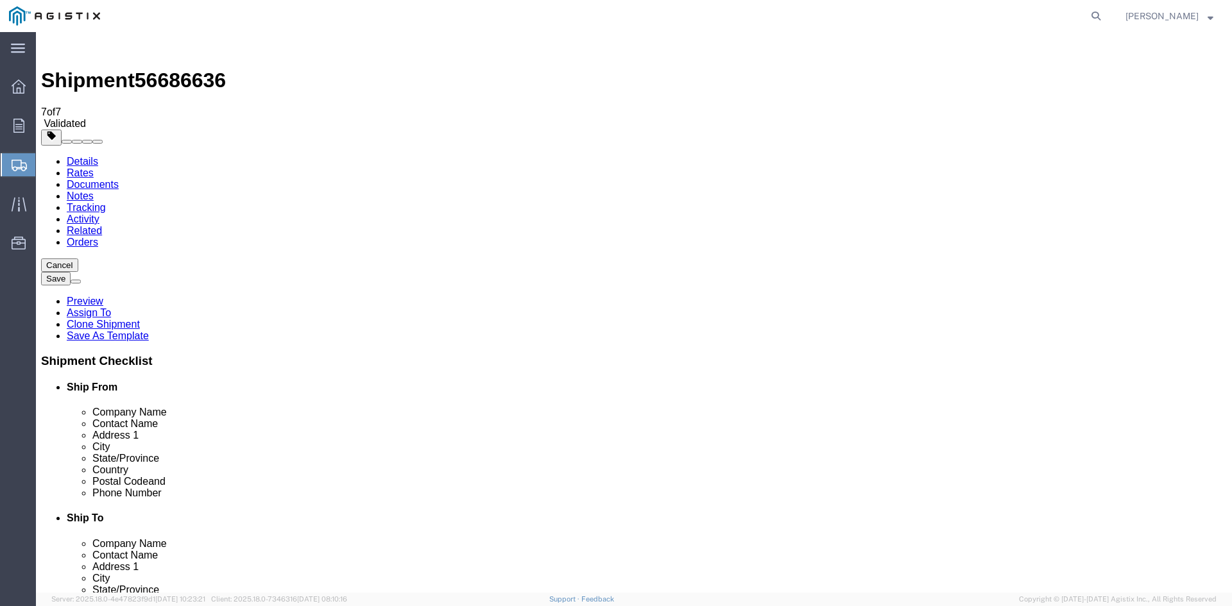
click link "Special Services"
click select "Select Adult Signature Required Direct Signature Required No Signature Required…"
select select "DirectSignReqOnDeliveryFlag"
click select "Select Adult Signature Required Direct Signature Required No Signature Required…"
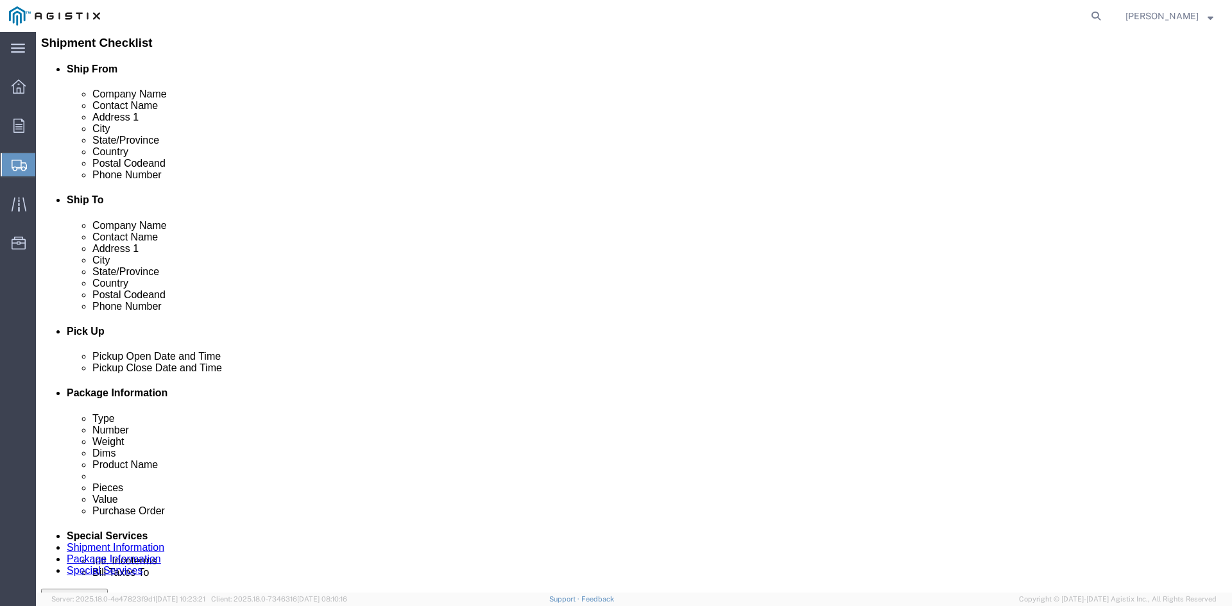
scroll to position [321, 0]
click button "Rate Shipment"
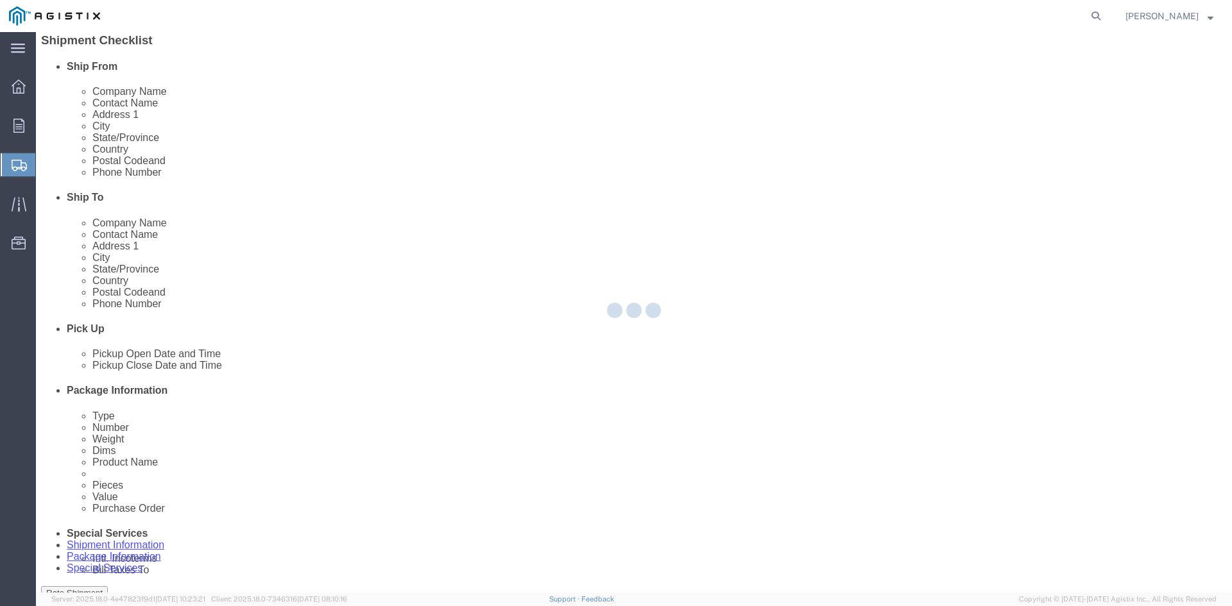
scroll to position [0, 0]
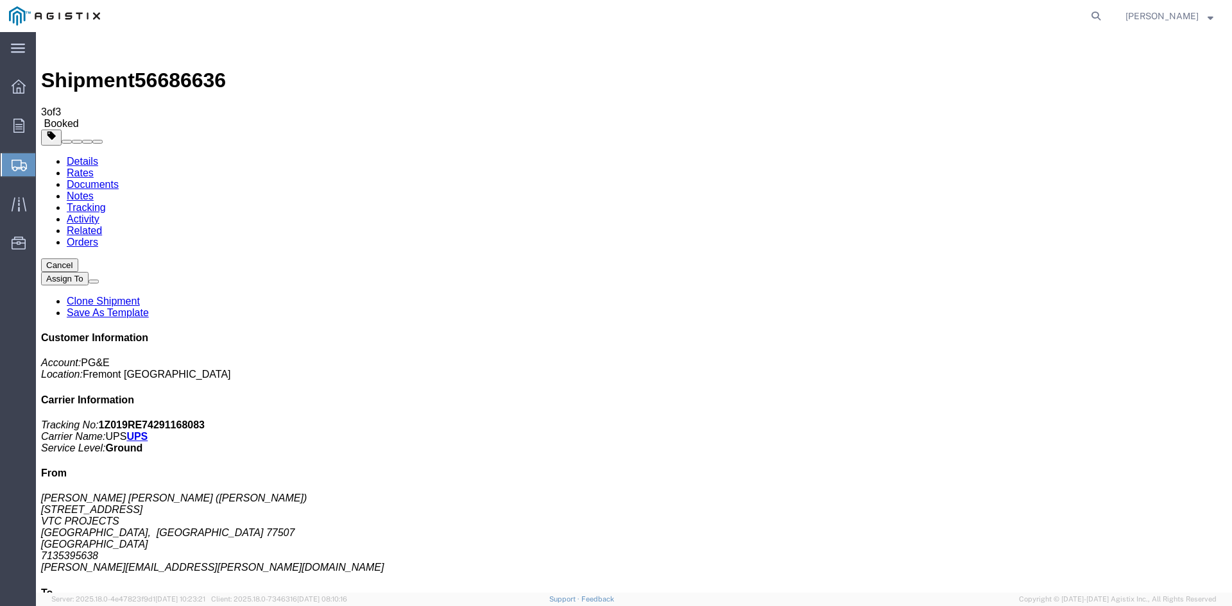
drag, startPoint x: 157, startPoint y: 228, endPoint x: 988, endPoint y: 234, distance: 830.4
